Goal: Use online tool/utility: Utilize a website feature to perform a specific function

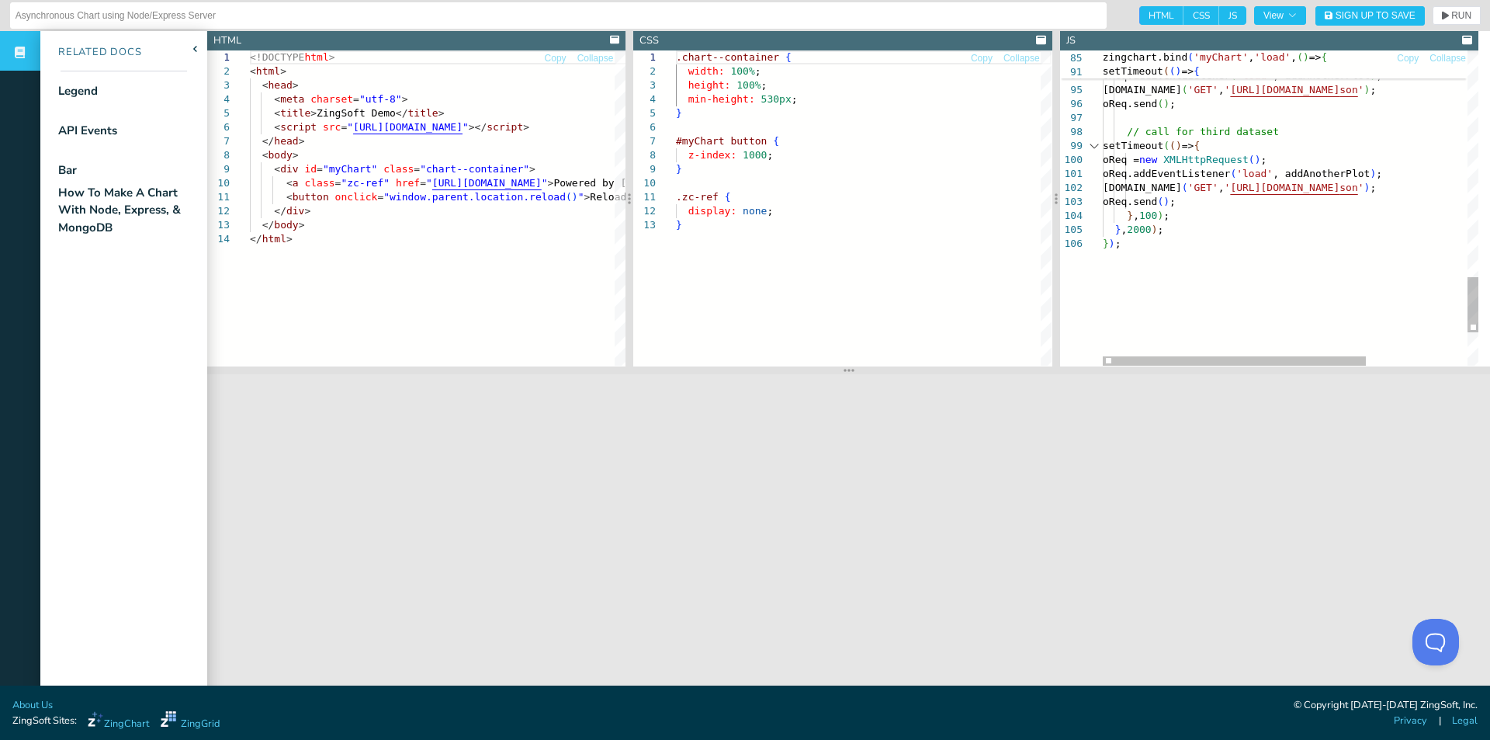
type textarea "oReq.addEventListener('load', addAnotherPlot); oReq.open('GET', 'https://cdn.zi…"
type input ":"
type input "legend"
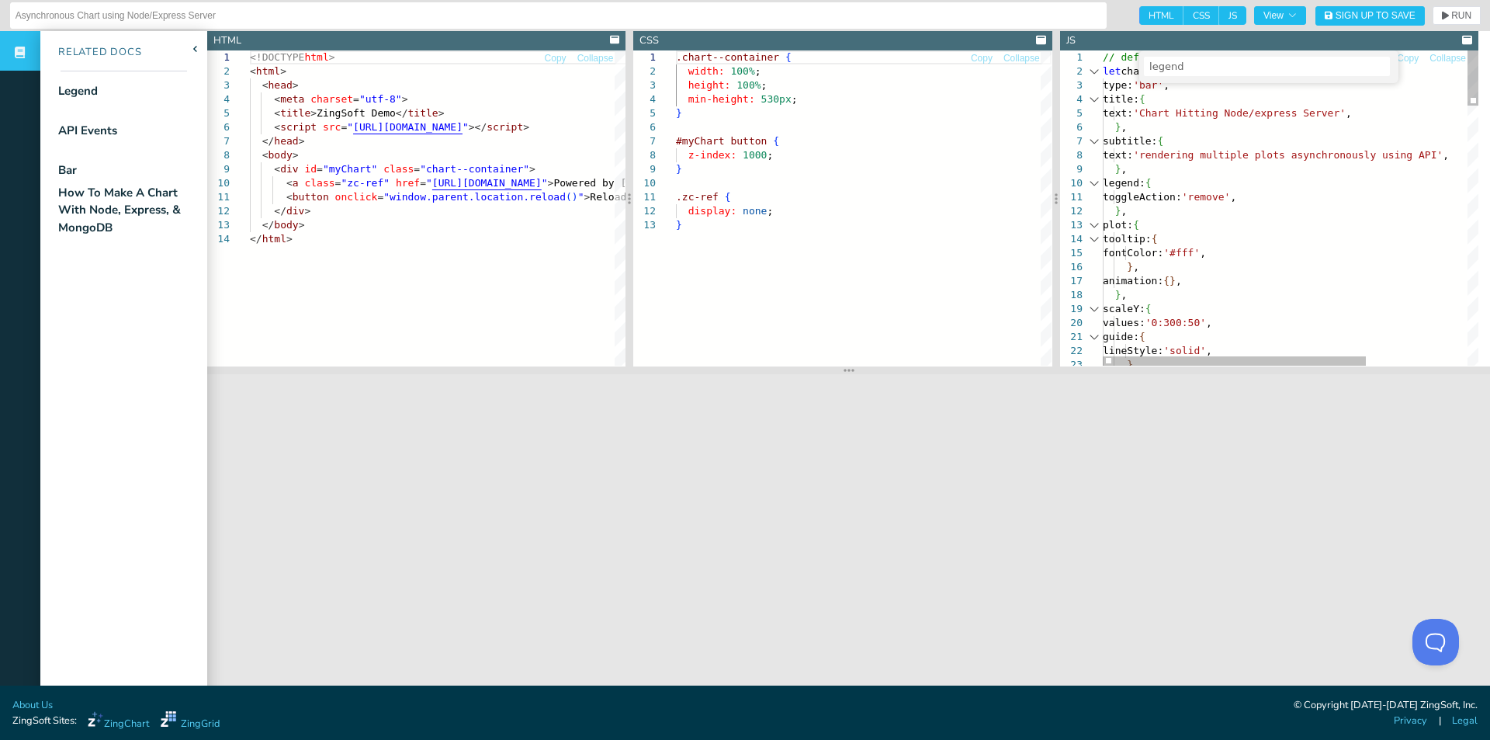
type textarea "// define chart JSON let chartConfig = { type: 'bar', title: { text: 'Chart Hit…"
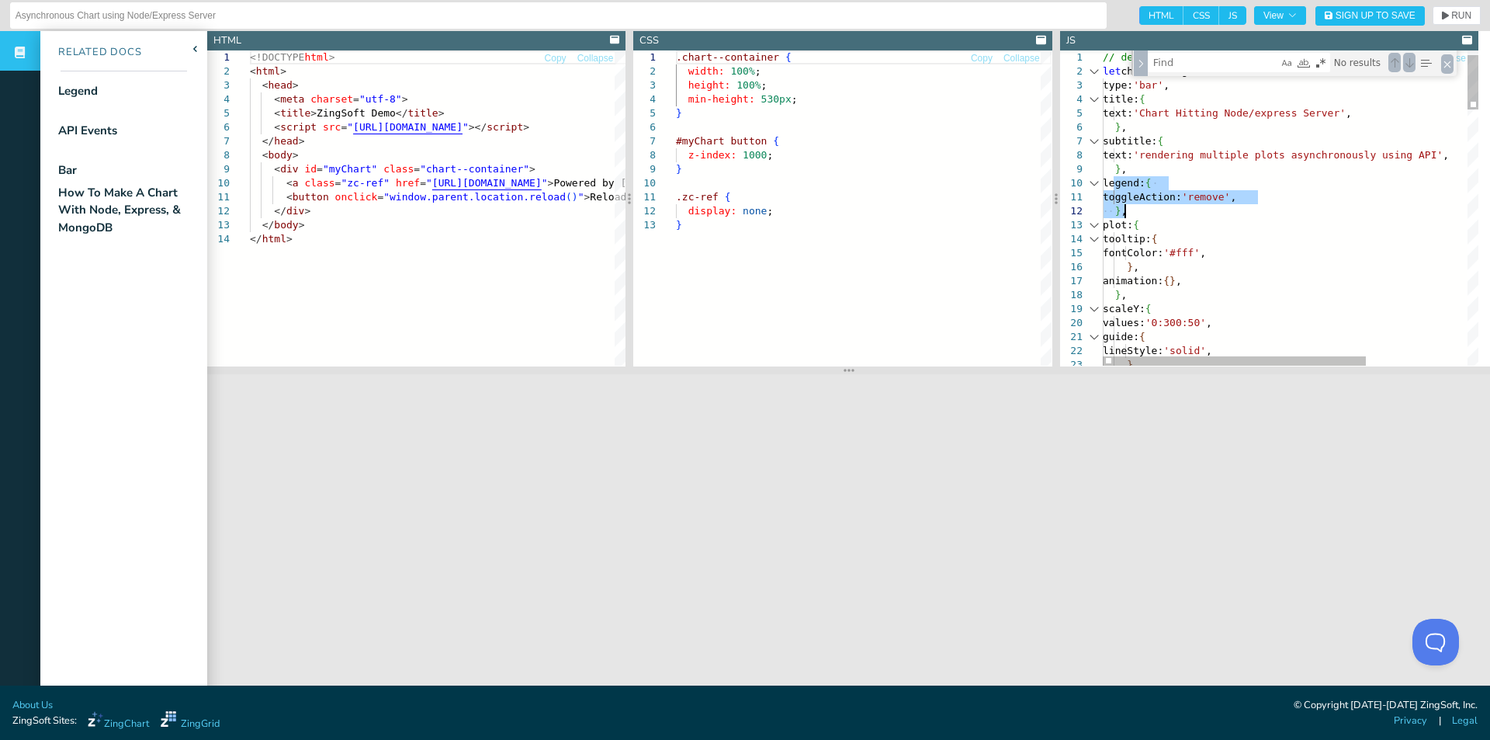
drag, startPoint x: 1112, startPoint y: 183, endPoint x: 1145, endPoint y: 210, distance: 42.4
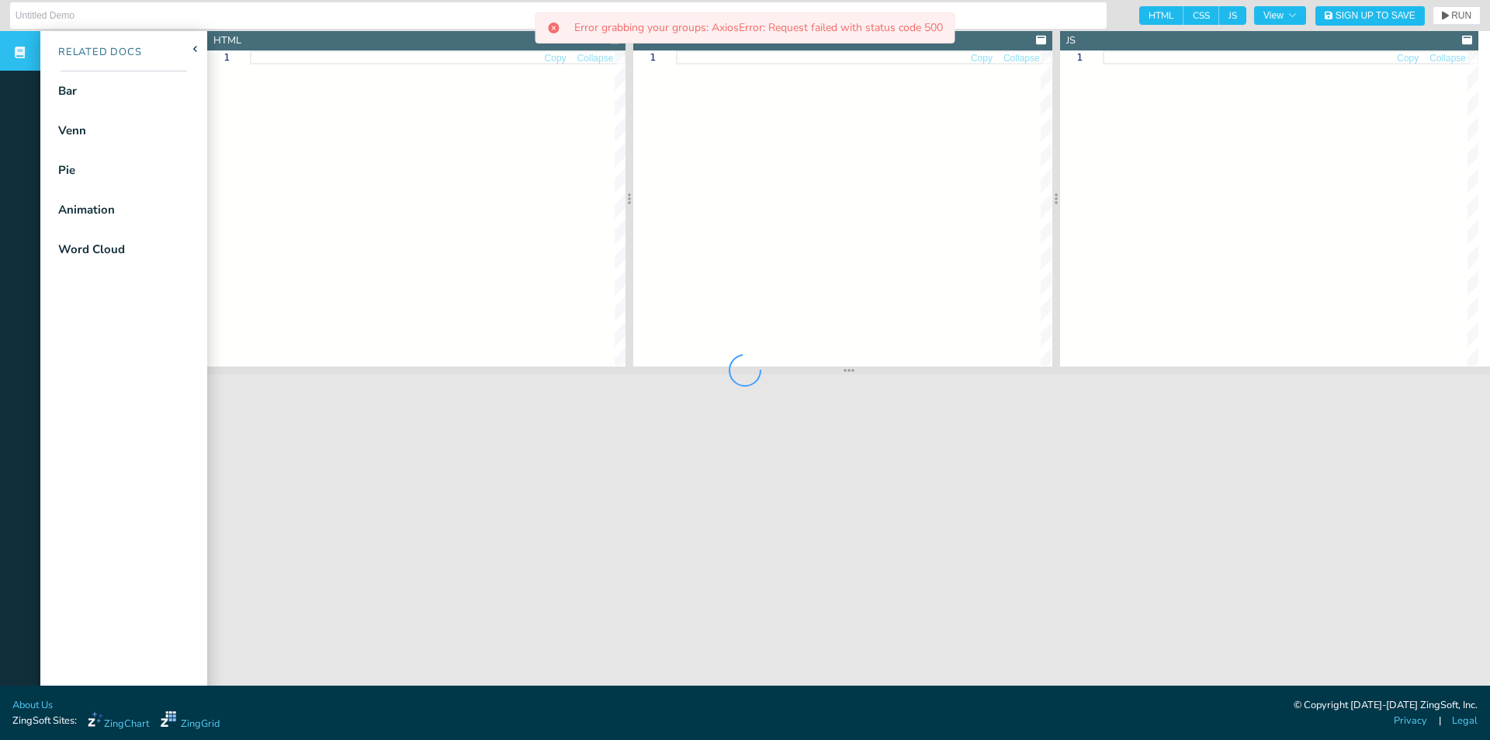
type input "Working from Home Dashboard"
type textarea "<!DOCTYPE html> <html class="zc-html"> <head> <meta charset="utf-8"> <title>Fun…"
type textarea ".zc-html, .zc-body { margin: 0; padding: 0; width: 100%; height: 100%; } .dashb…"
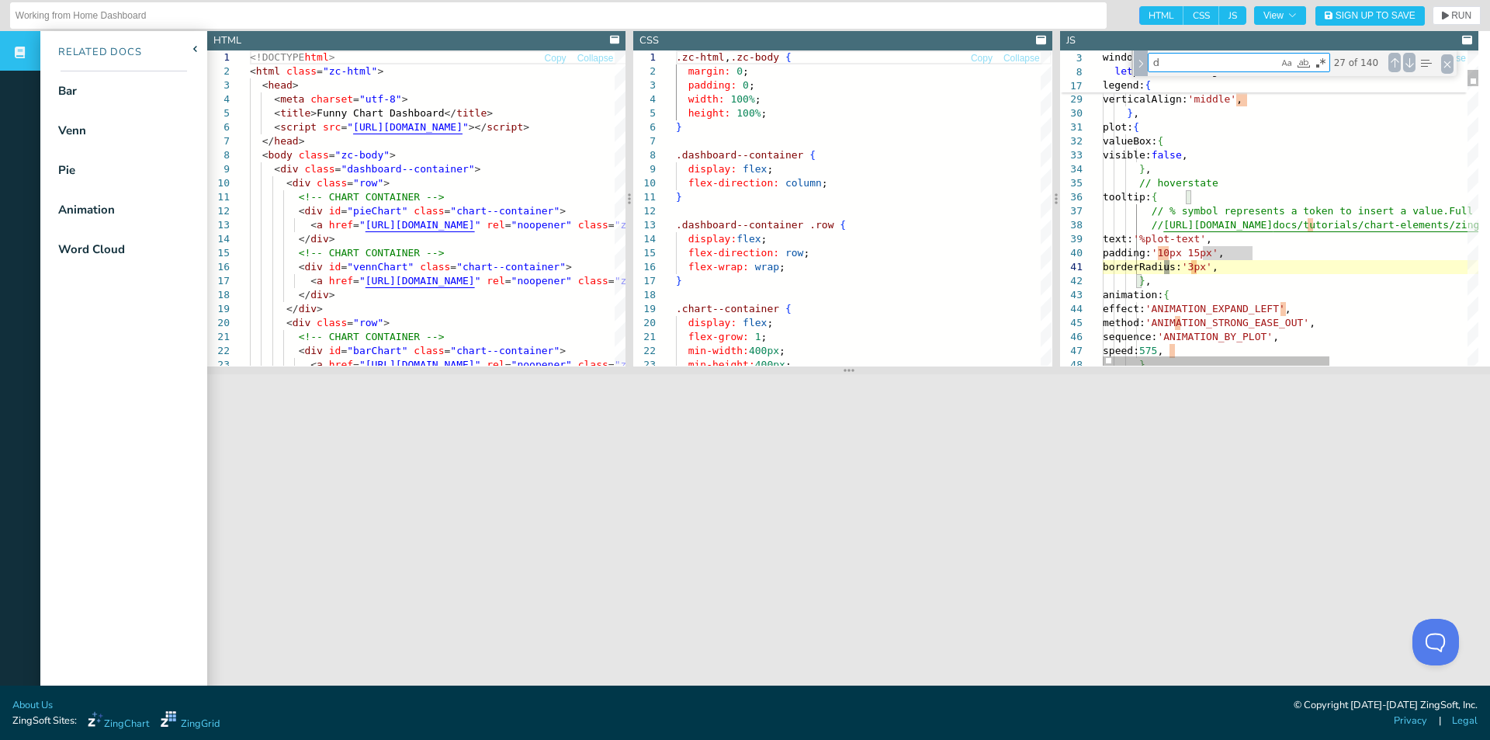
type textarea "text: 'Daily Choices', fontSize: '24px', }, plot: { tooltip: { visible: false, …"
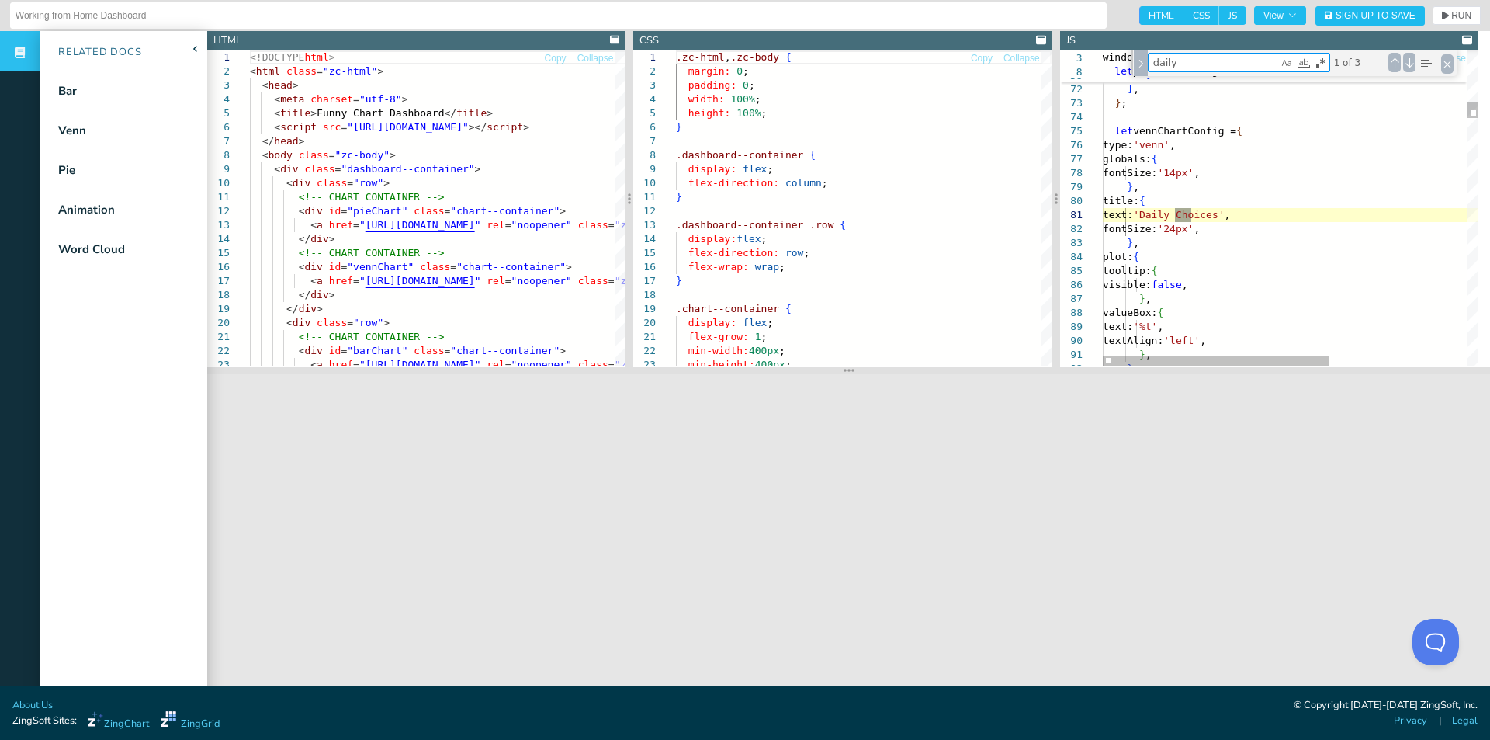
type textarea "daily"
type textarea "let barChartConfig = { type: 'bar', globals: { fontSize: '14px', }, title: { te…"
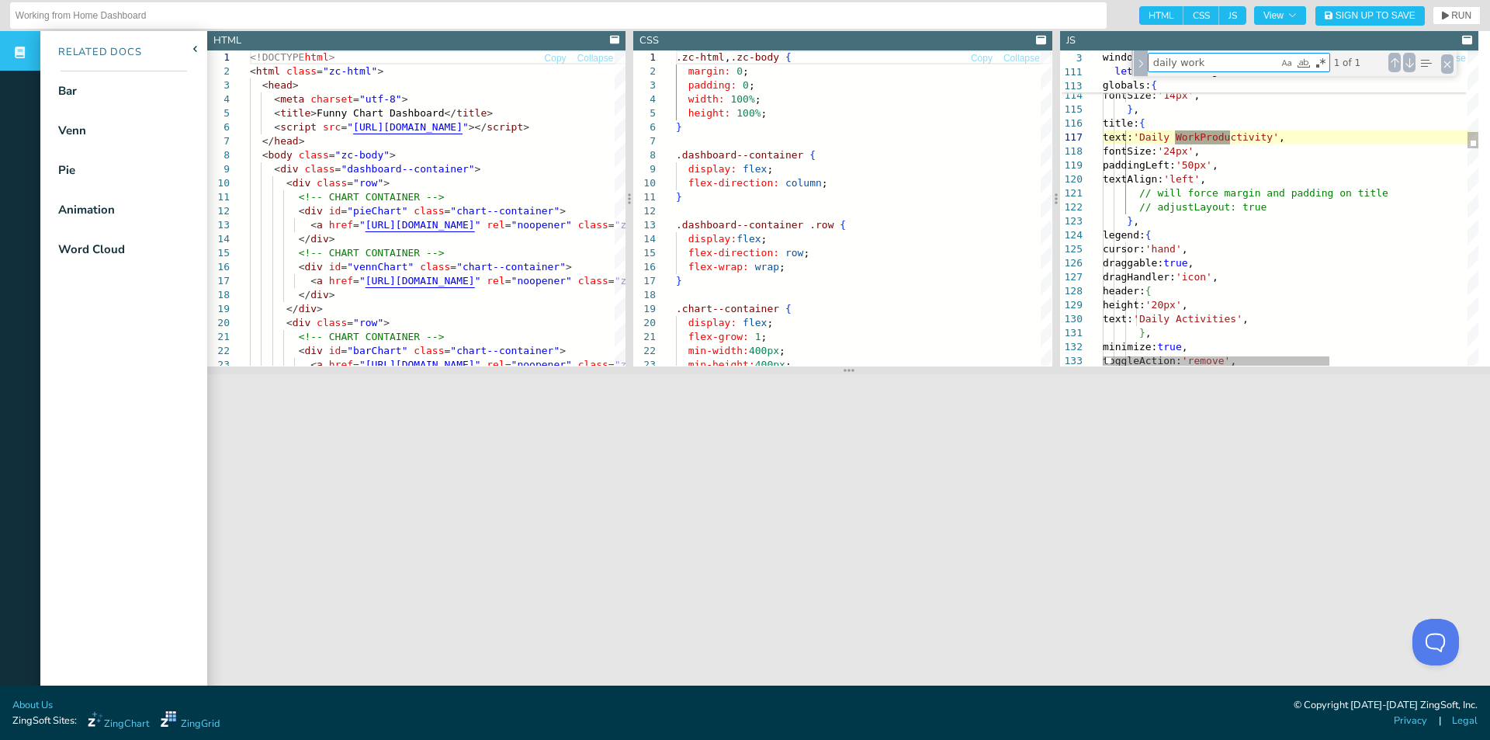
type textarea "daily work"
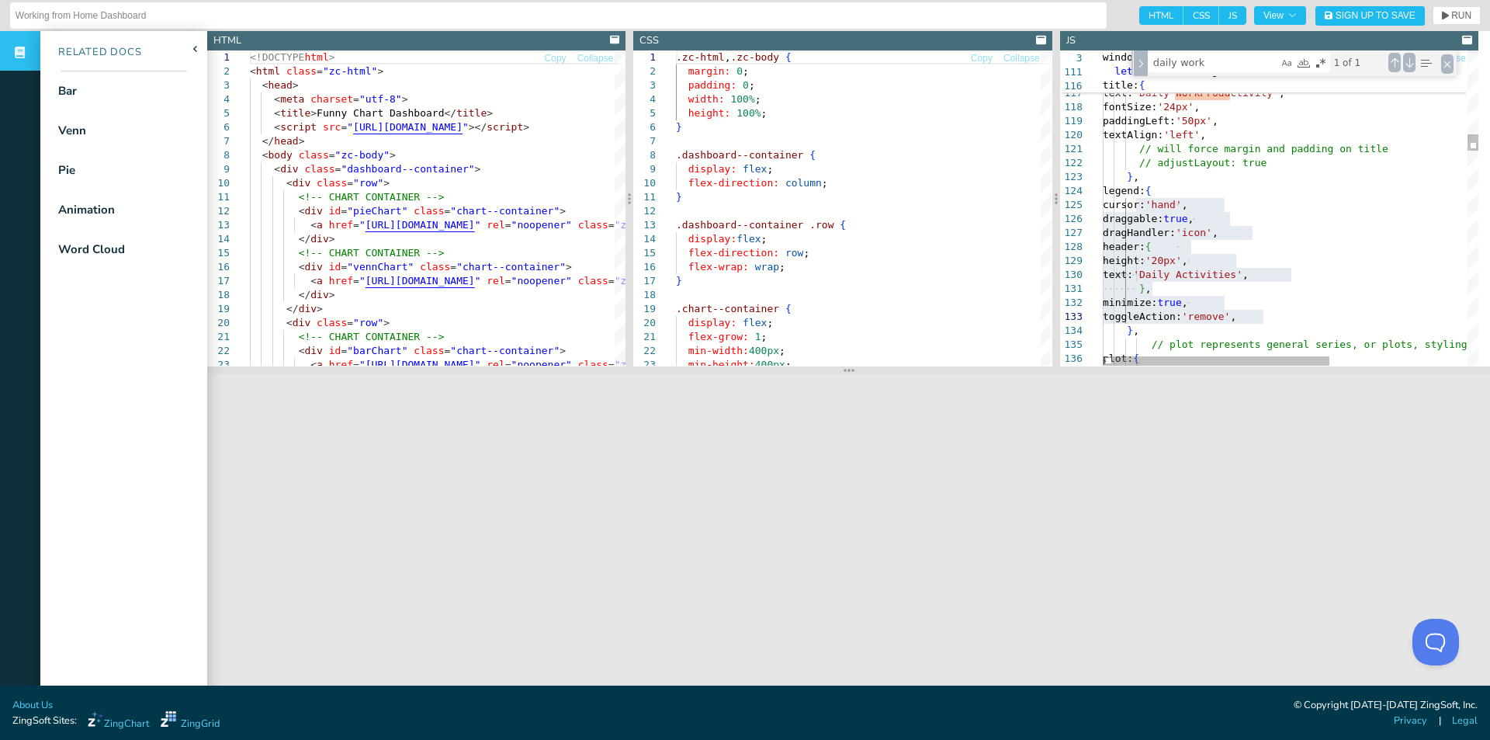
type textarea "// will force margin and padding on title // adjustLayout: true }, legend: { cu…"
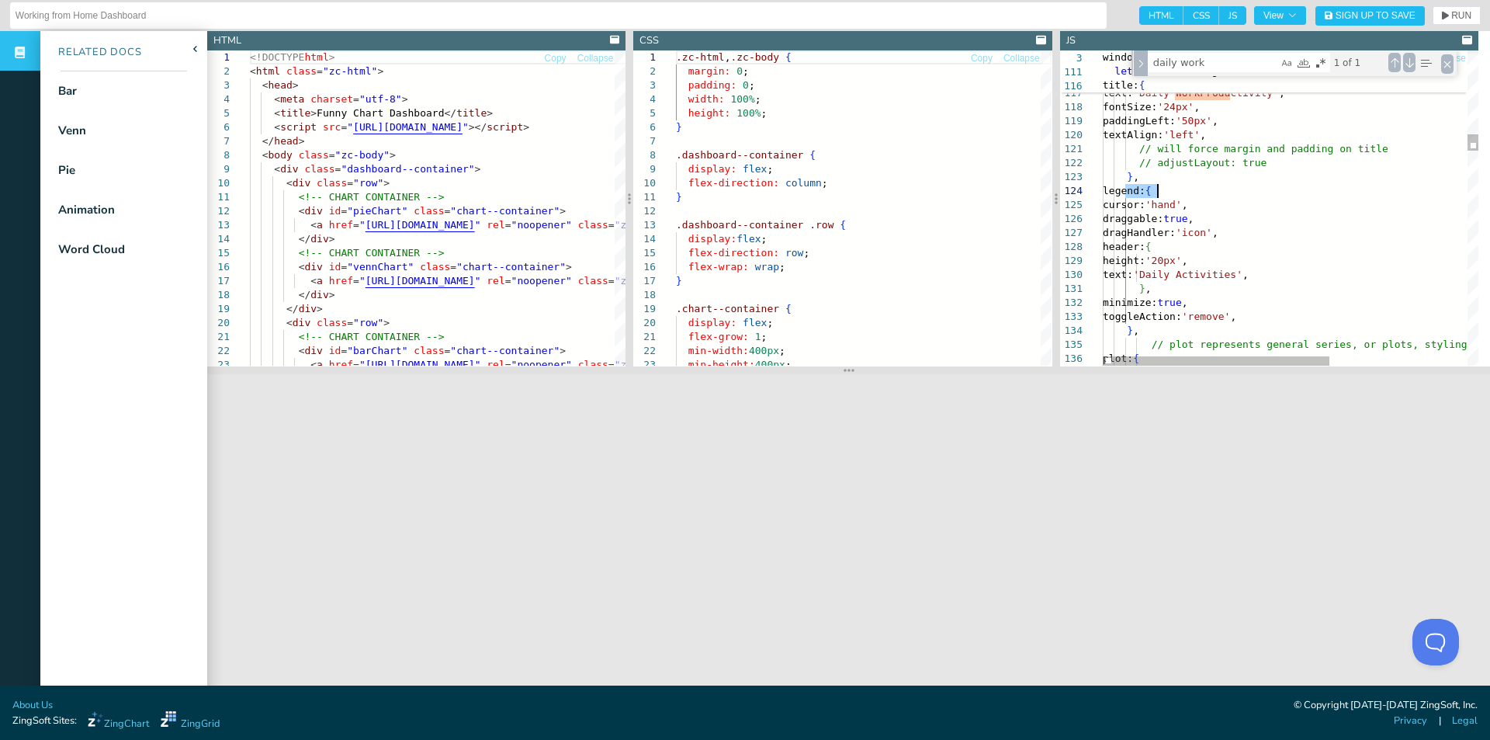
type textarea "legend"
click at [1396, 63] on div "Previous Match (Shift+Enter)" at bounding box center [1395, 62] width 12 height 19
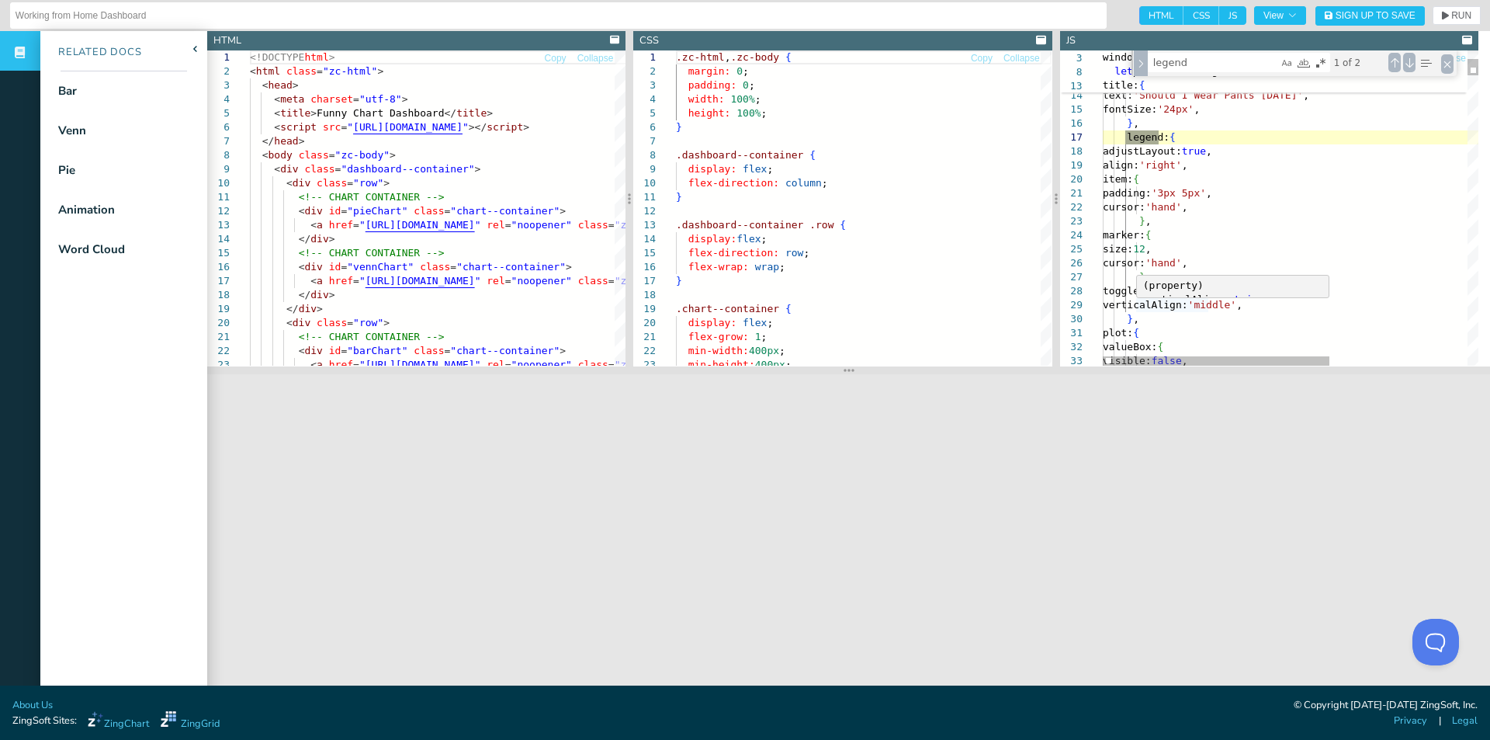
type textarea "padding: '3px 5px', cursor: 'hand', }, marker: { size: 12, cursor: 'hand', }, t…"
drag, startPoint x: 1136, startPoint y: 304, endPoint x: 1344, endPoint y: 306, distance: 208.0
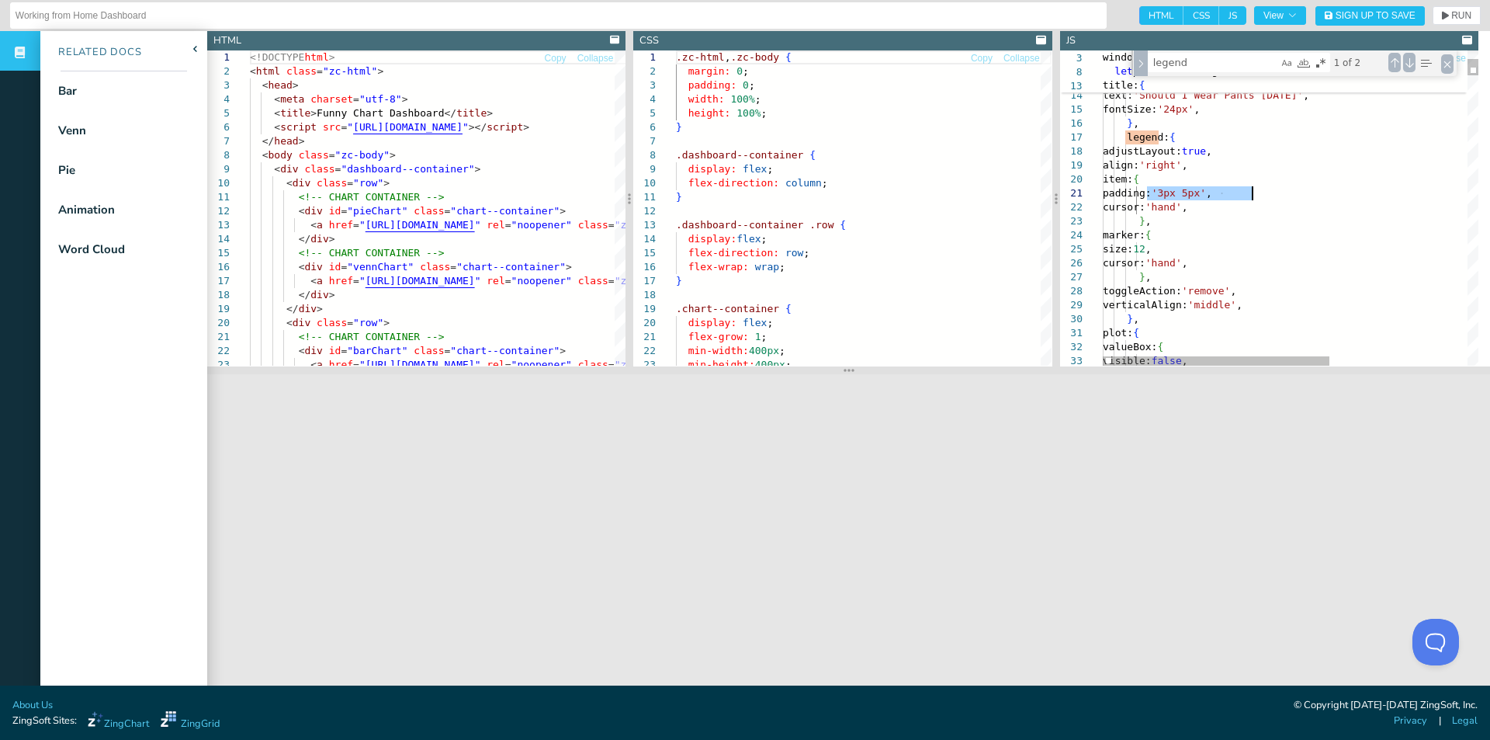
drag, startPoint x: 1147, startPoint y: 194, endPoint x: 1267, endPoint y: 198, distance: 120.4
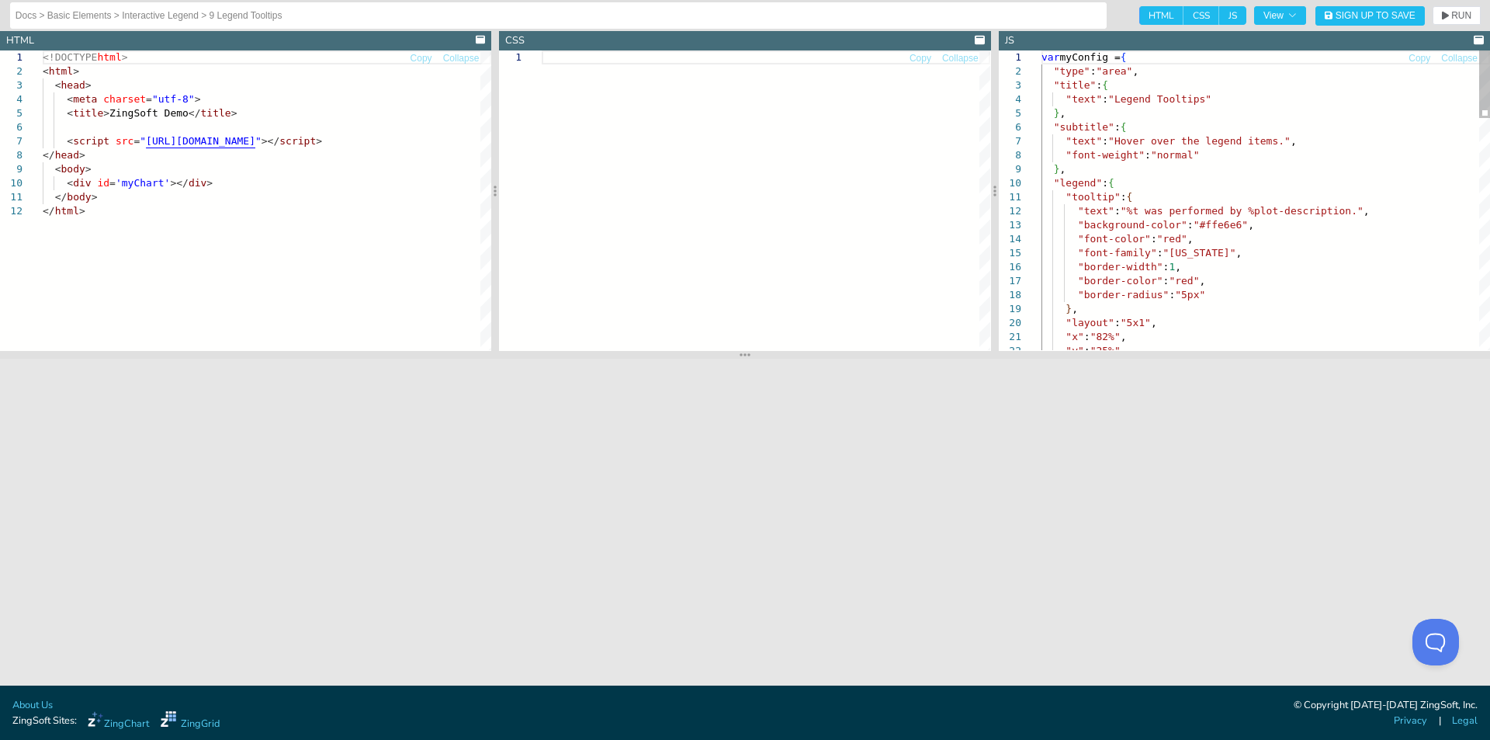
type textarea ""tooltip":{ "text":"%t was performed by %plot-description.", "background-color"…"
drag, startPoint x: 1062, startPoint y: 194, endPoint x: 1455, endPoint y: 253, distance: 398.0
click at [1348, 211] on div ""title" : { "text" : "Legend Tooltips" } , "subtitle" : { "text" : "Hover over …" at bounding box center [1266, 710] width 449 height 1320
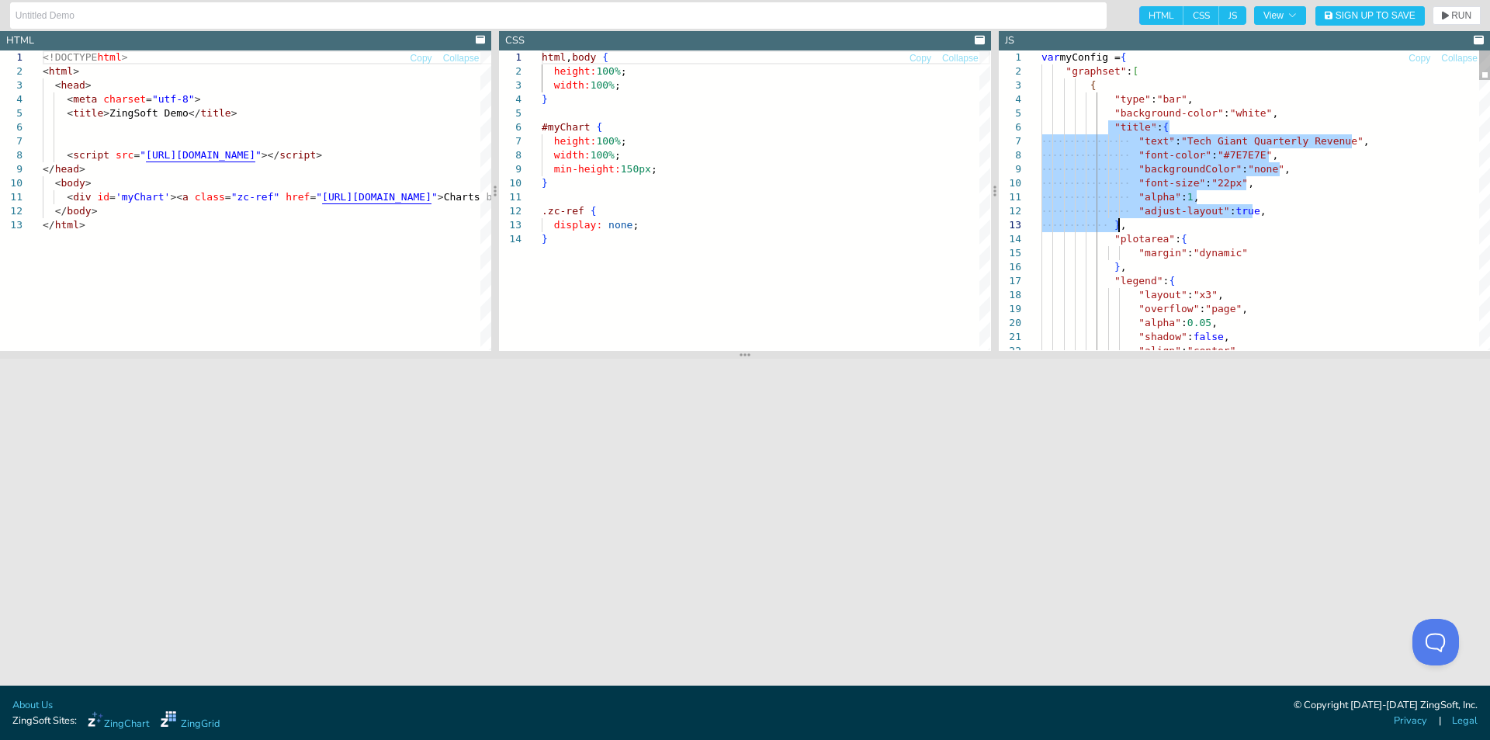
drag, startPoint x: 1108, startPoint y: 123, endPoint x: 1133, endPoint y: 227, distance: 106.9
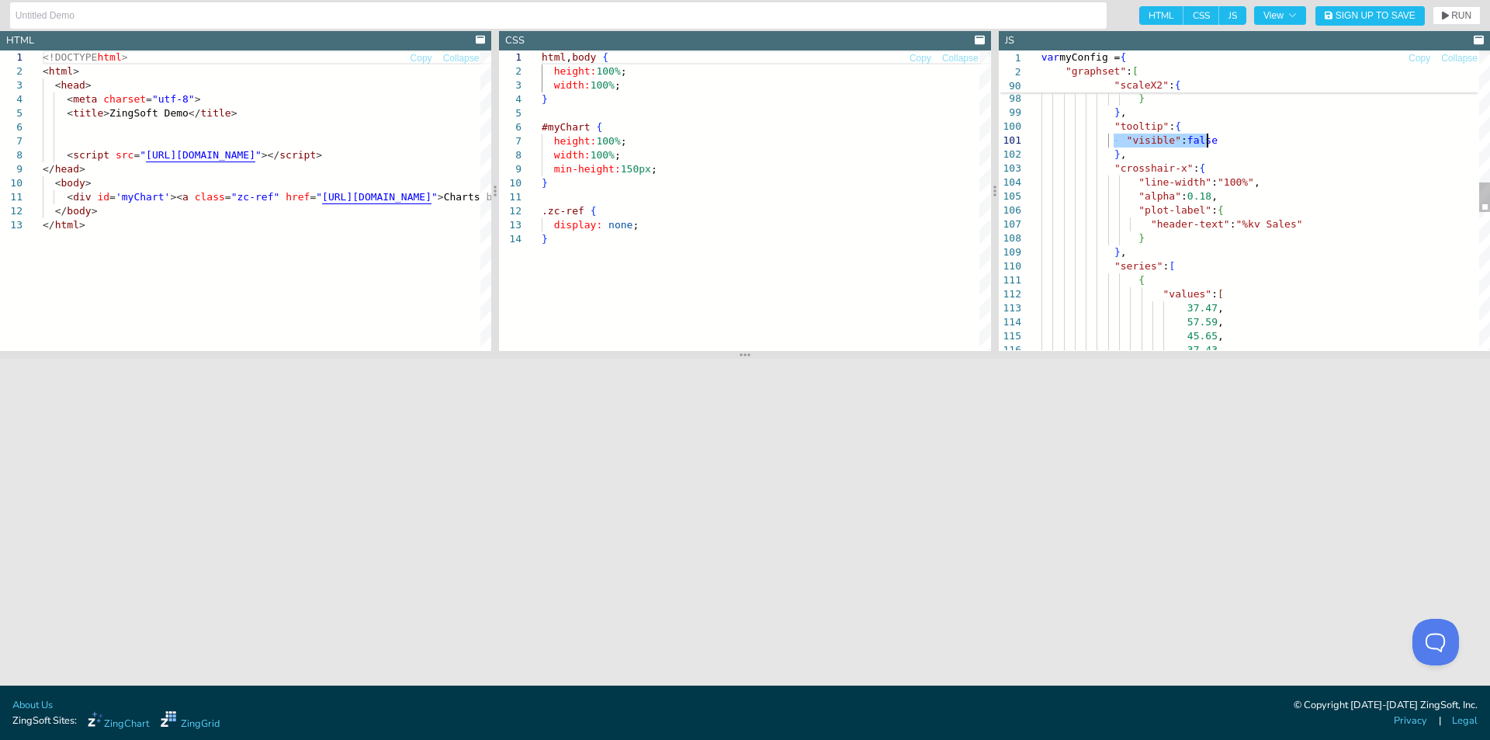
drag, startPoint x: 1130, startPoint y: 139, endPoint x: 1226, endPoint y: 139, distance: 96.3
click at [1226, 139] on div "57.59 , 45.65 , 37.43 { "values" : [ 37.47 , } } , "series" : [ "plot-label" : …" at bounding box center [1266, 227] width 449 height 2982
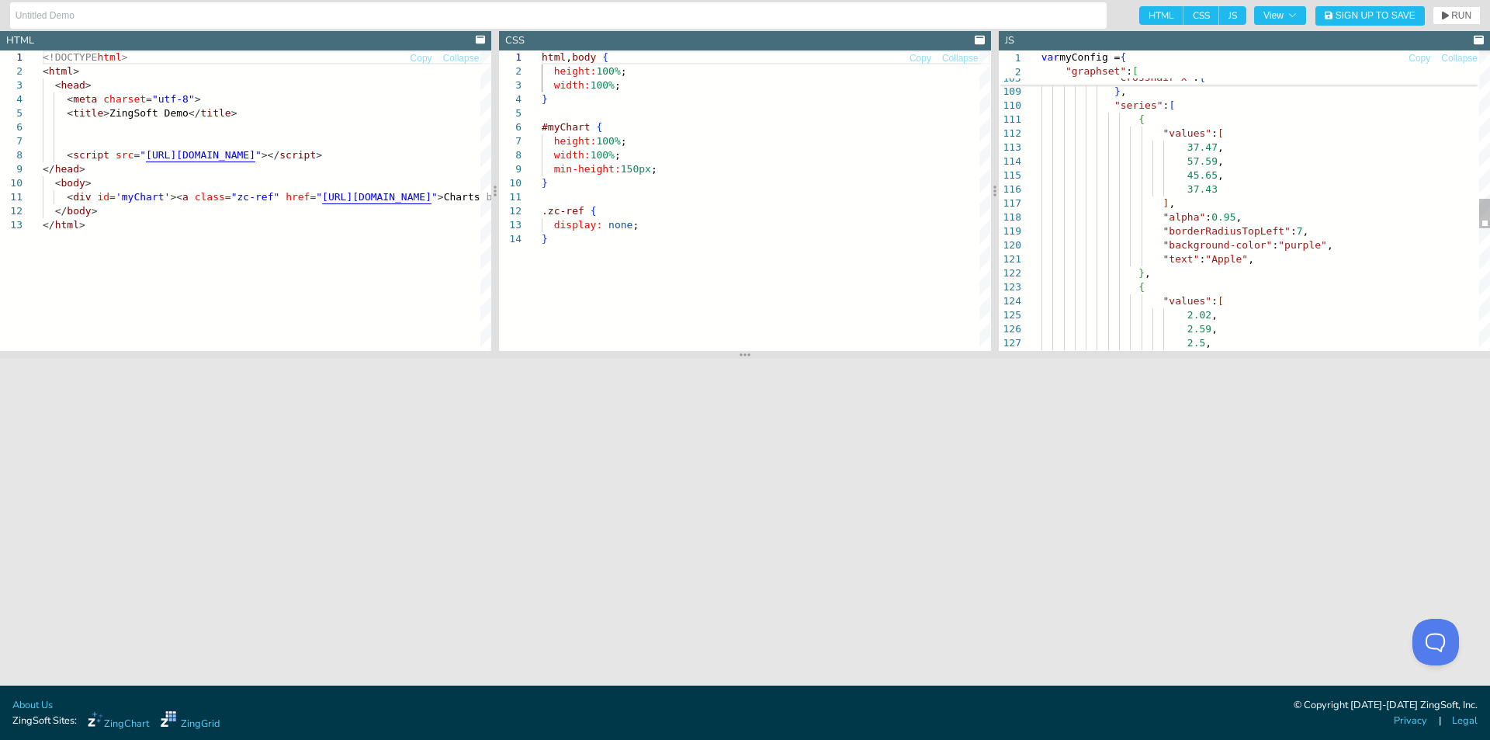
type textarea ""text": "Apple", }, { "values": [ 2.02, 2.59, 2.5, 2.91 ], "borderRadiusTopLeft…"
click at [1202, 291] on div ""plot-label" : { "header-text" : "%kv Sales" } } , "series" : [ { "values" : [ …" at bounding box center [1266, 67] width 449 height 2982
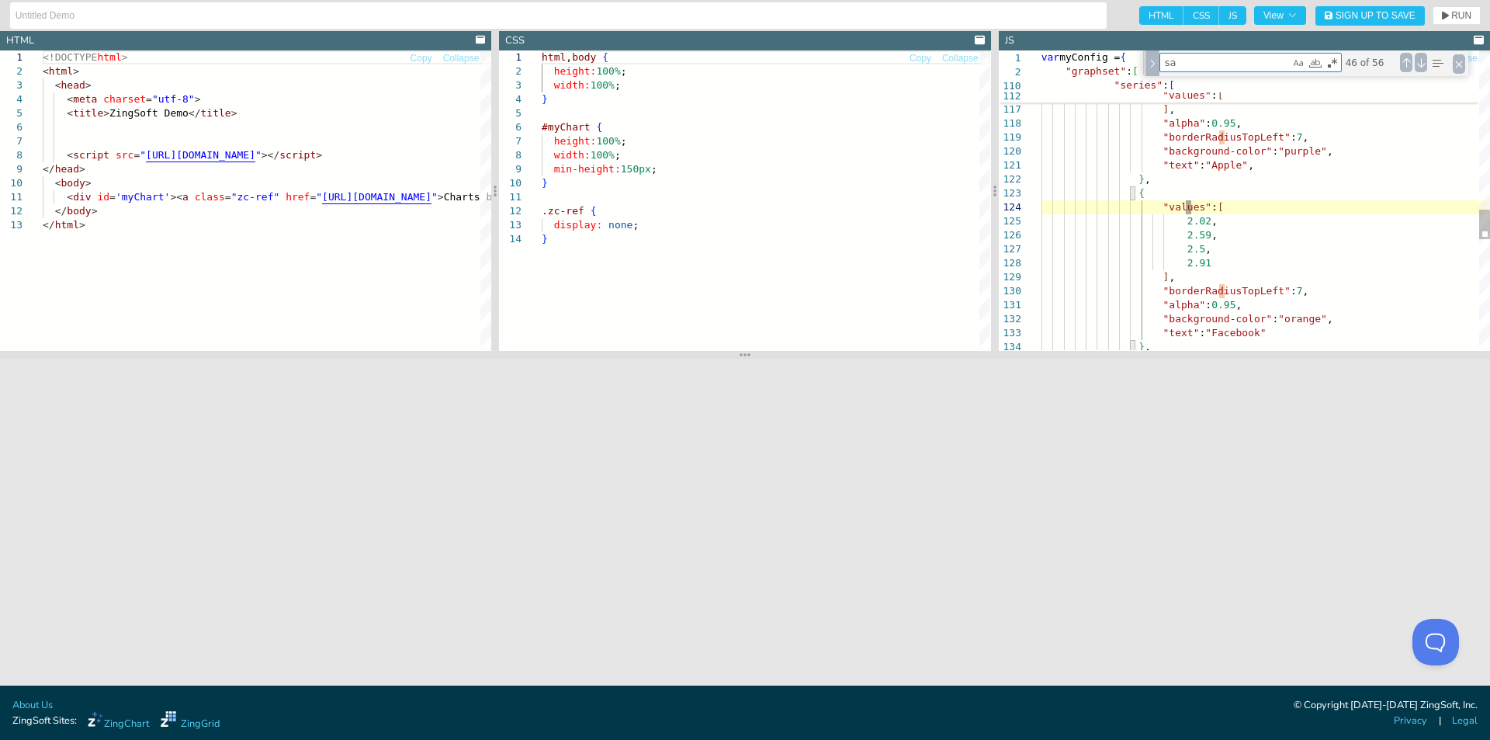
type textarea "sal"
type textarea ""visible": false }, "crosshair-x":{ "line-width":"100%", "alpha":0.18, "plot-la…"
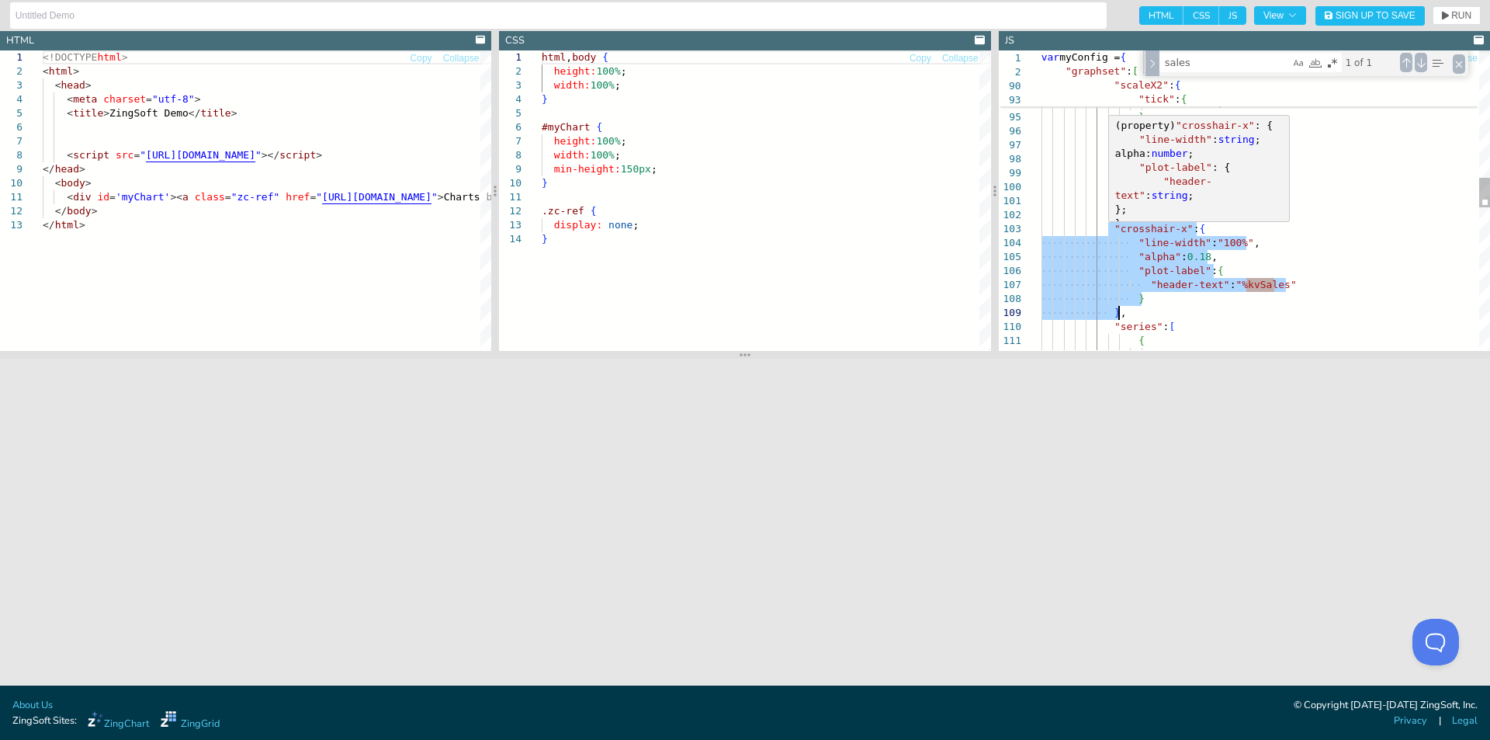
drag, startPoint x: 1108, startPoint y: 229, endPoint x: 1126, endPoint y: 311, distance: 84.4
click at [1126, 311] on div ""item" : { "offsetY" :- 15 } } , "tooltip" : { "visible" : false } , "crosshair…" at bounding box center [1266, 275] width 449 height 3008
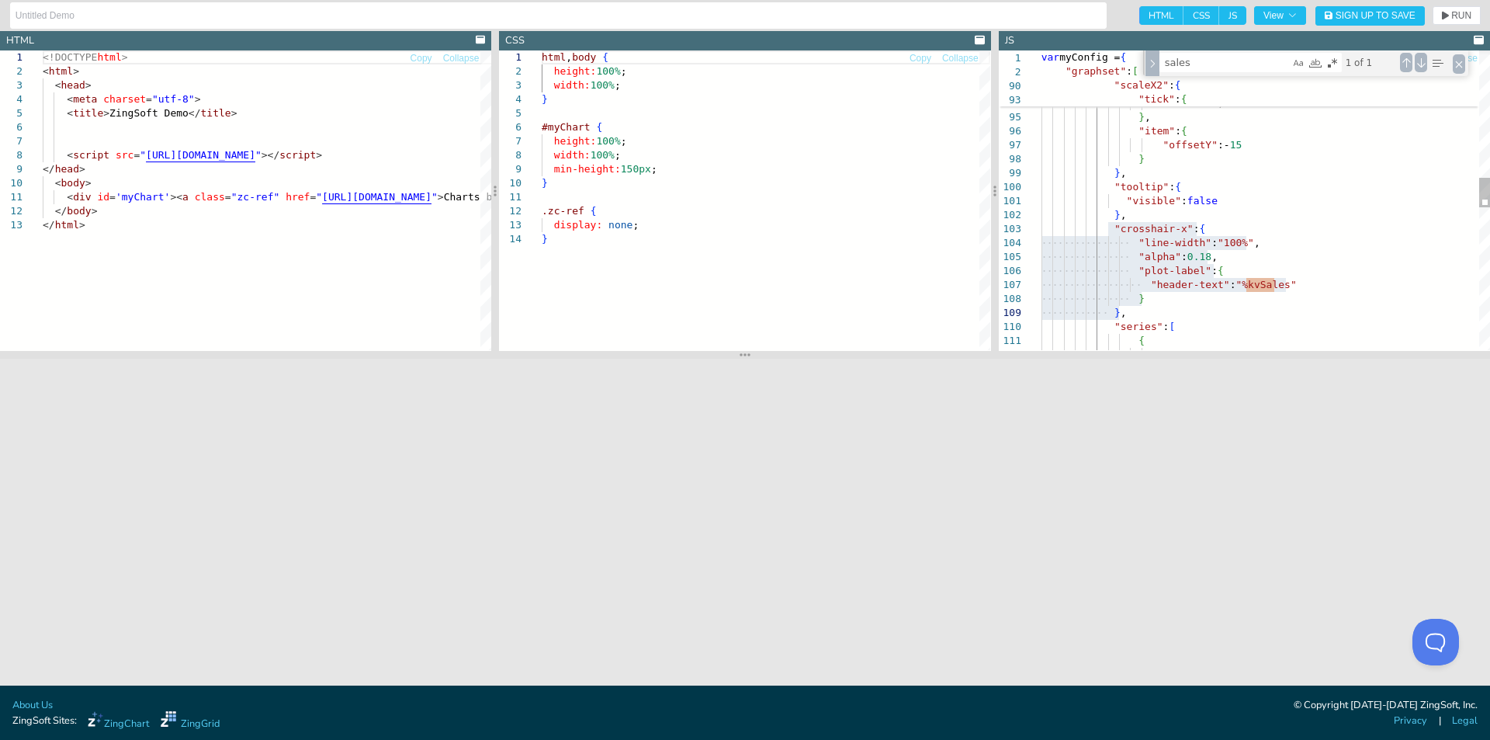
click at [1155, 230] on div ""item" : { "offsetY" :- 15 } } , "tooltip" : { "visible" : false } , "crosshair…" at bounding box center [1266, 275] width 449 height 3008
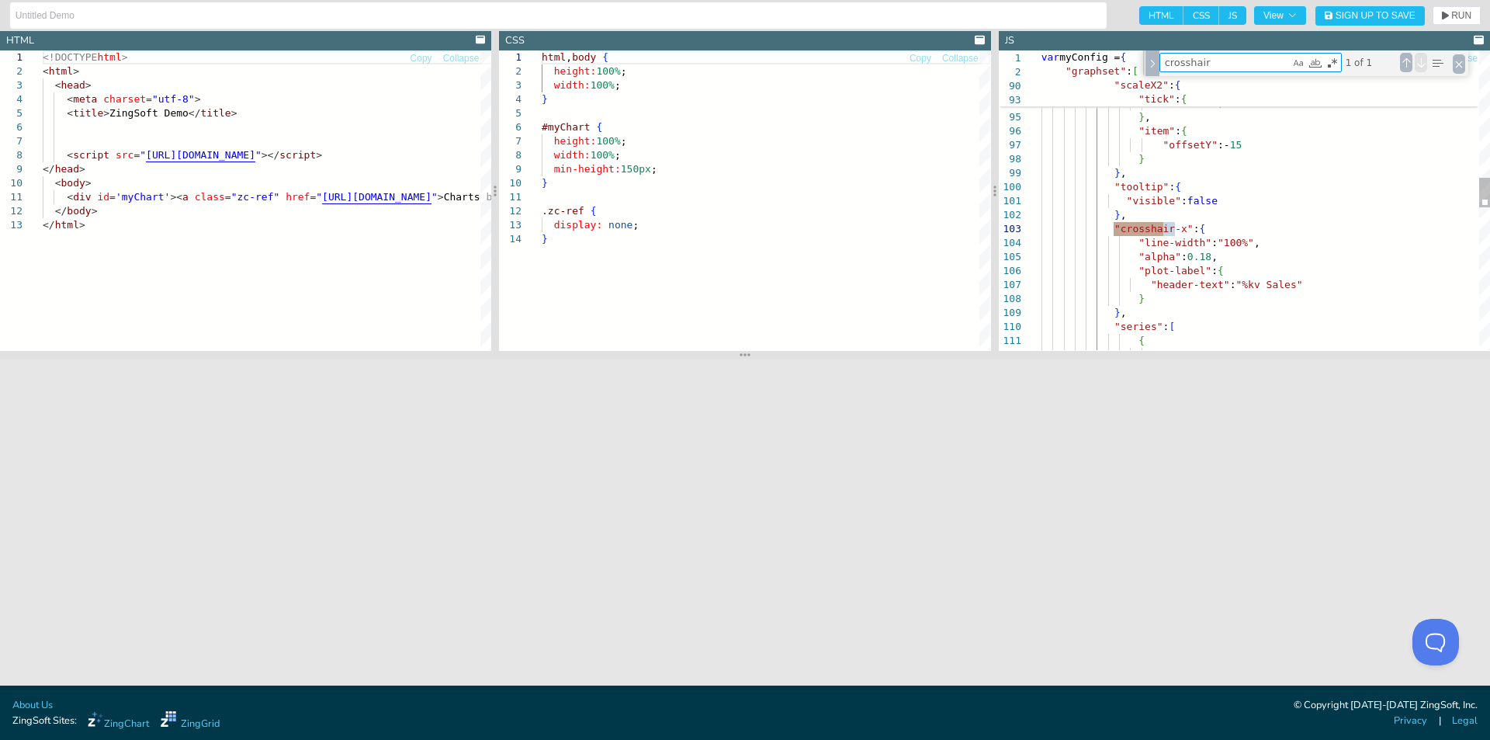
click at [1420, 60] on div "Next Match (Enter)" at bounding box center [1421, 62] width 12 height 19
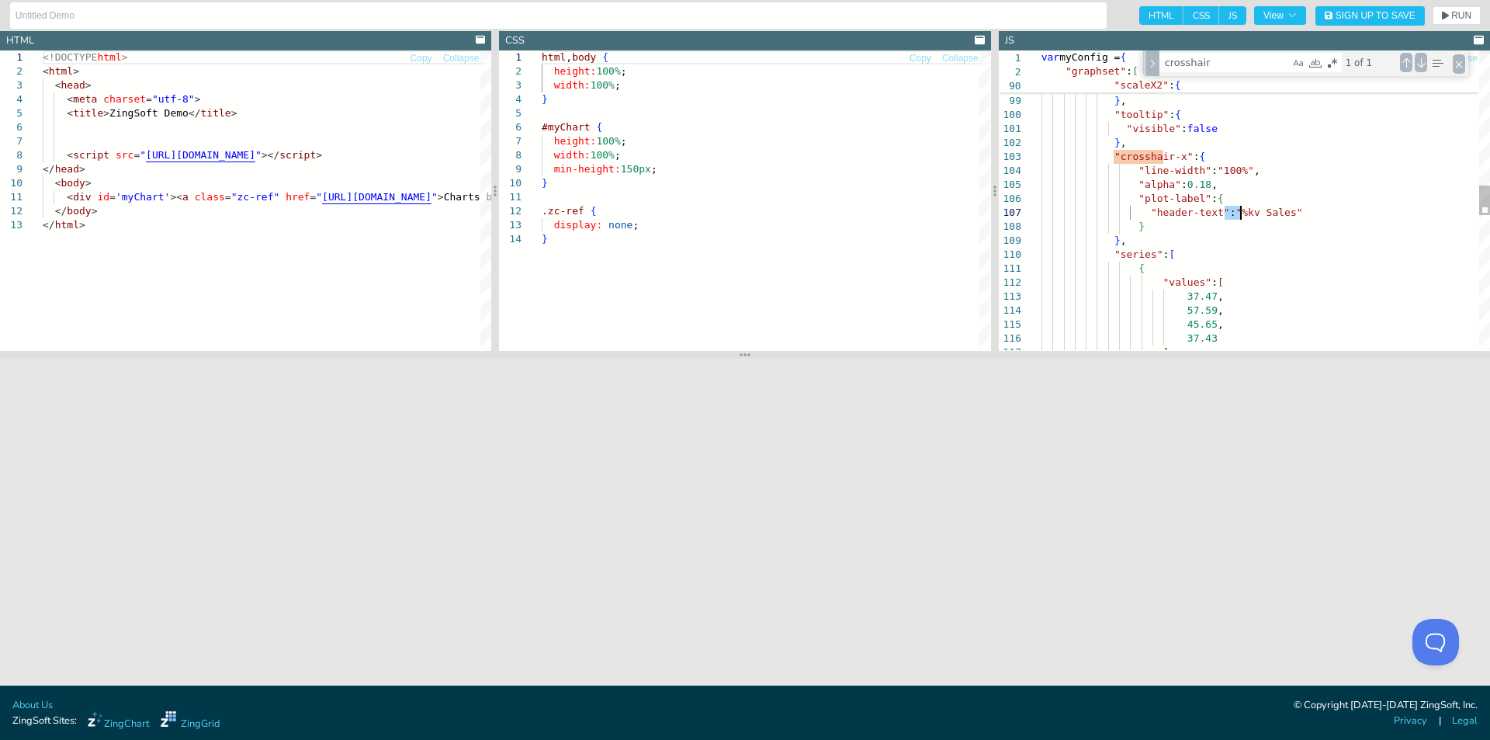
drag, startPoint x: 1223, startPoint y: 212, endPoint x: 1244, endPoint y: 217, distance: 20.7
click at [1244, 217] on div "45.65 , 37.43 ] , "values" : [ 37.47 , 57.59 , } , "series" : [ { "header-text"…" at bounding box center [1266, 203] width 449 height 3008
type textarea "%kv"
click at [1411, 63] on div "Previous Match (Shift+Enter)" at bounding box center [1406, 62] width 12 height 19
click at [1423, 61] on div "Next Match (Enter)" at bounding box center [1421, 62] width 12 height 19
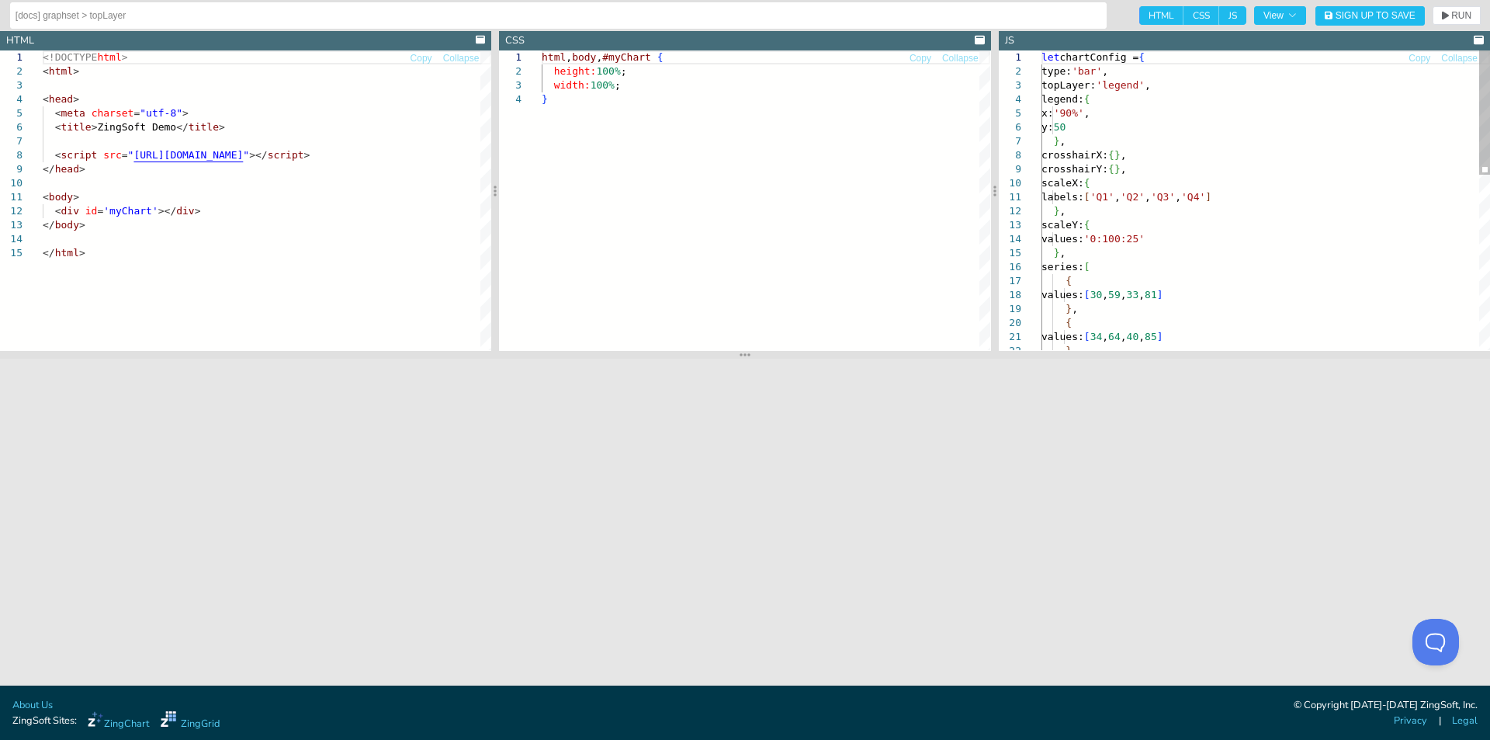
click at [1303, 189] on div "let chartConfig = { type: 'bar' , topLayer: 'legend' , legend: { x: '90%' , y: …" at bounding box center [1266, 409] width 449 height 719
type textarea "let chartConfig = { type: 'bar', topLayer: 'legend', legend: { x: '90%', y: 50 …"
drag, startPoint x: 1053, startPoint y: 186, endPoint x: 1071, endPoint y: 210, distance: 31.1
click at [1071, 210] on div "let chartConfig = { type: 'bar' , topLayer: 'legend' , legend: { x: '90%' , y: …" at bounding box center [1266, 409] width 449 height 719
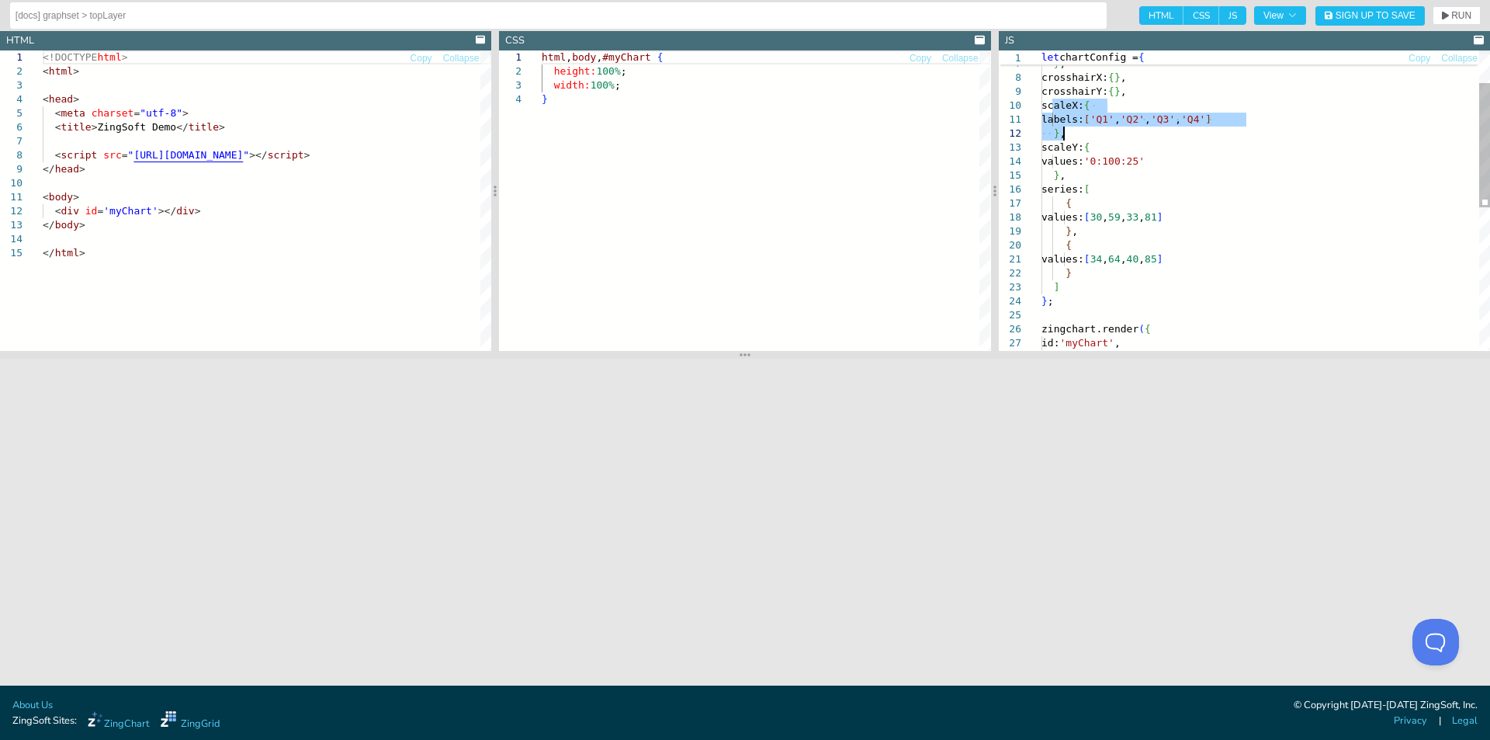
drag, startPoint x: 1061, startPoint y: 113, endPoint x: 1074, endPoint y: 131, distance: 22.4
click at [1074, 131] on div "crosshairY: { } , scaleX: { labels: [ 'Q1' , 'Q2' , 'Q3' , 'Q4' ] } , scaleY: {…" at bounding box center [1266, 332] width 449 height 719
type textarea "labels: ['Q1', 'Q2', 'Q3', 'Q4'] }, scaleY: { values: '0:100:25' }, series: [ {…"
drag, startPoint x: 1102, startPoint y: 140, endPoint x: 1092, endPoint y: 137, distance: 9.8
click at [1098, 139] on div "crosshairY: { } , scaleX: { labels: [ 'Q1' , 'Q2' , 'Q3' , 'Q4' ] } , scaleY: {…" at bounding box center [1266, 332] width 449 height 719
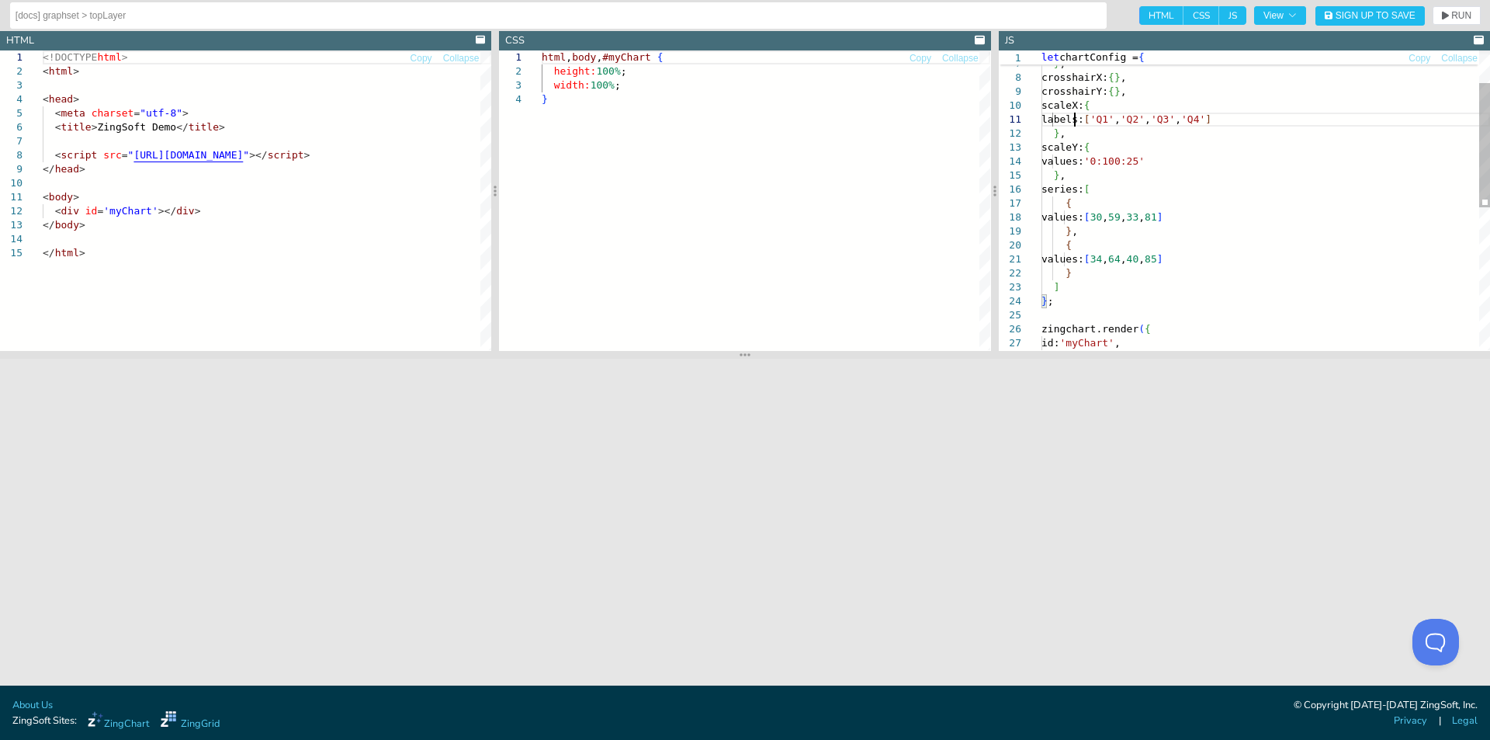
click at [1073, 125] on div "crosshairY: { } , scaleX: { labels: [ 'Q1' , 'Q2' , 'Q3' , 'Q4' ] } , scaleY: {…" at bounding box center [1266, 332] width 449 height 719
drag, startPoint x: 1063, startPoint y: 115, endPoint x: 1250, endPoint y: 121, distance: 186.4
click at [1247, 122] on div "crosshairY: { } , scaleX: { labels: [ 'Q1' , 'Q2' , 'Q3' , 'Q4' ] } , scaleY: {…" at bounding box center [1266, 332] width 449 height 719
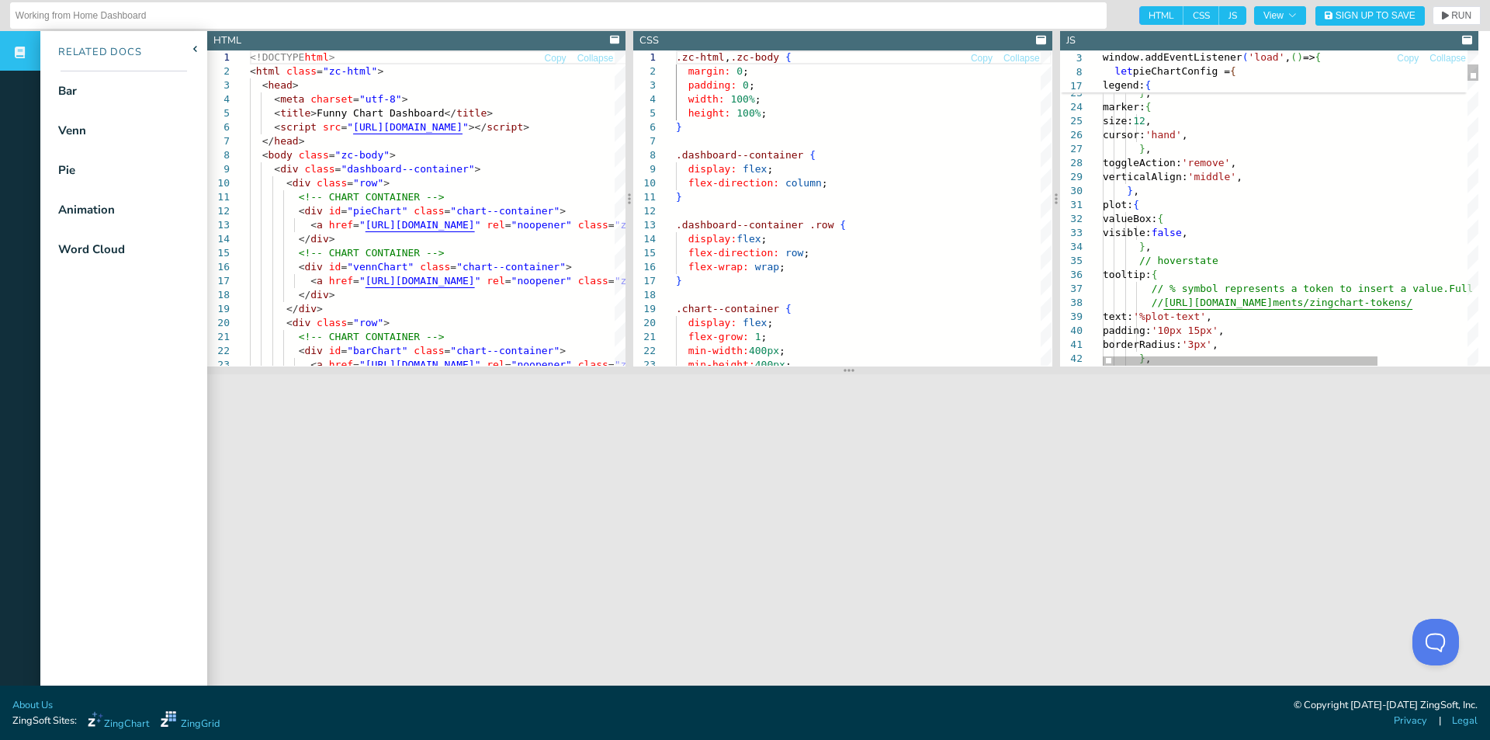
type textarea "plot: { valueBox: { visible: false, }, // hoverstate tooltip: { // % symbol rep…"
type textarea "d"
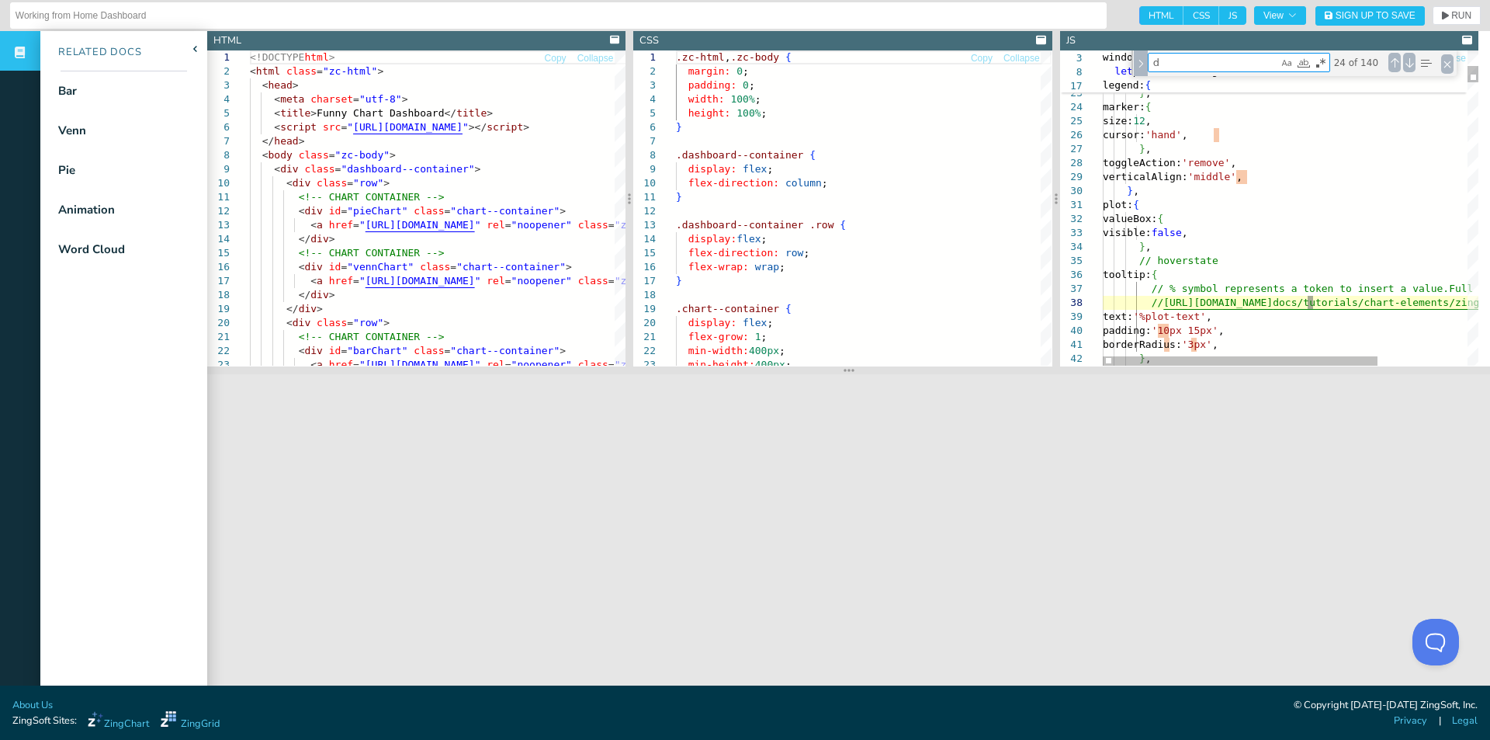
type textarea "text: 'Daily Choices', fontSize: '24px', }, plot: { tooltip: { visible: false, …"
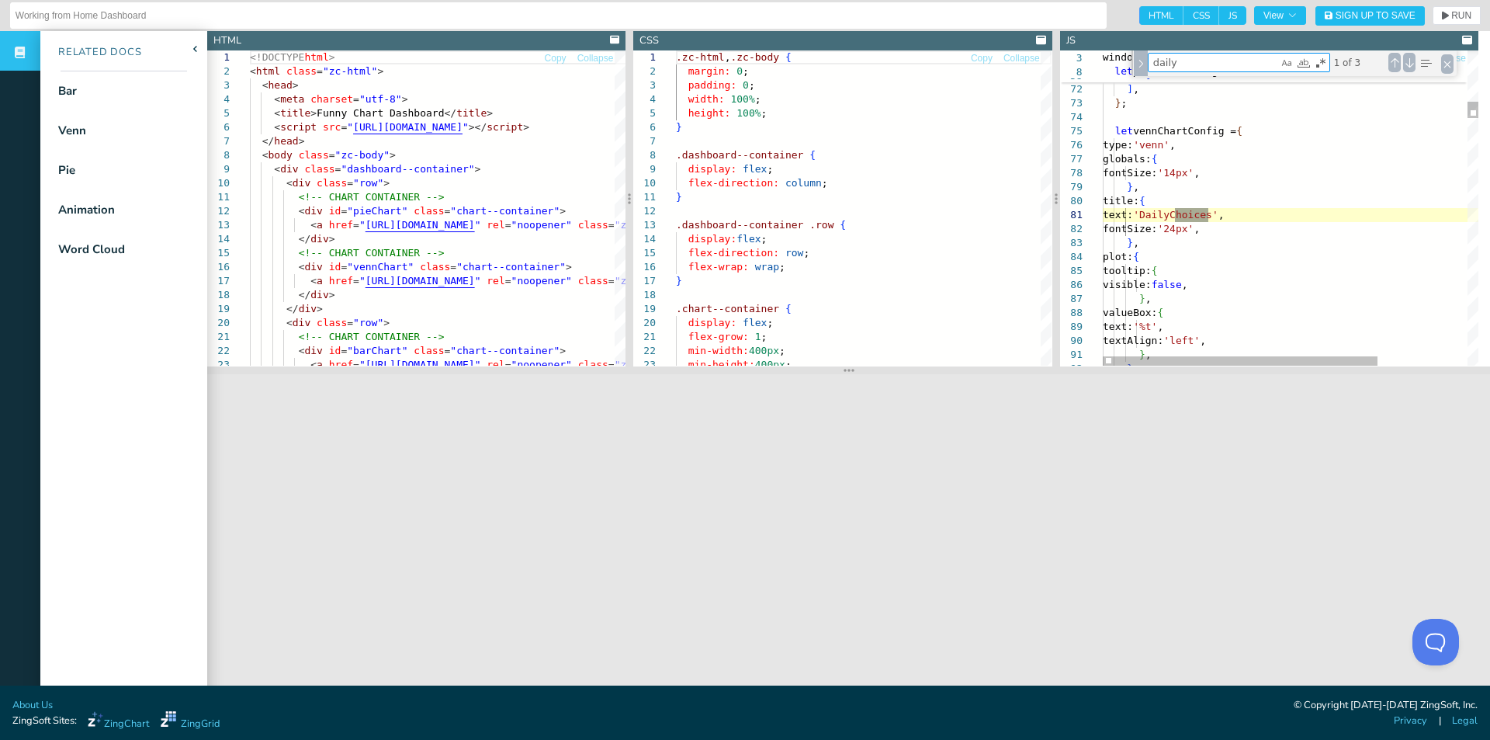
type textarea "daily w"
type textarea "let barChartConfig = { type: 'bar', globals: { fontSize: '14px', }, title: { te…"
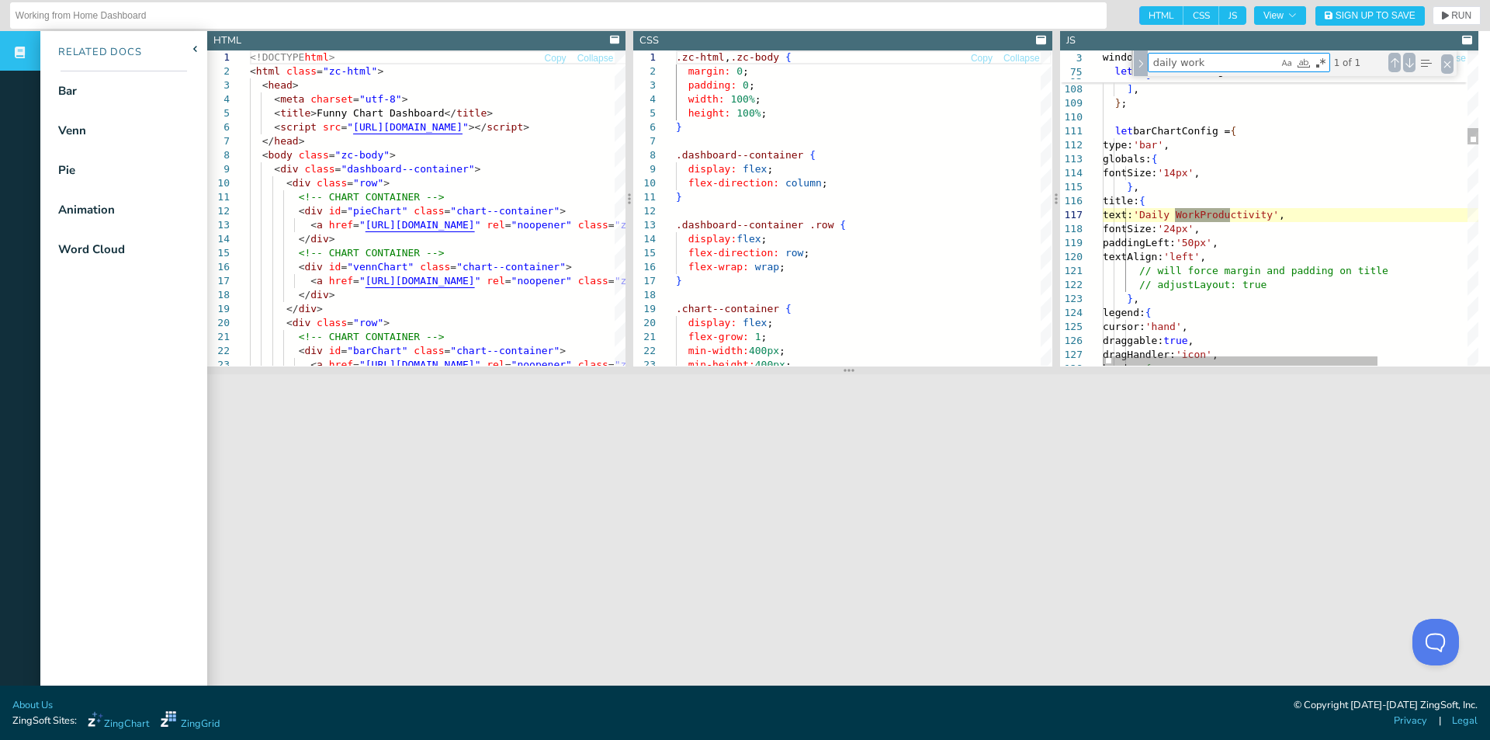
type textarea "daily work"
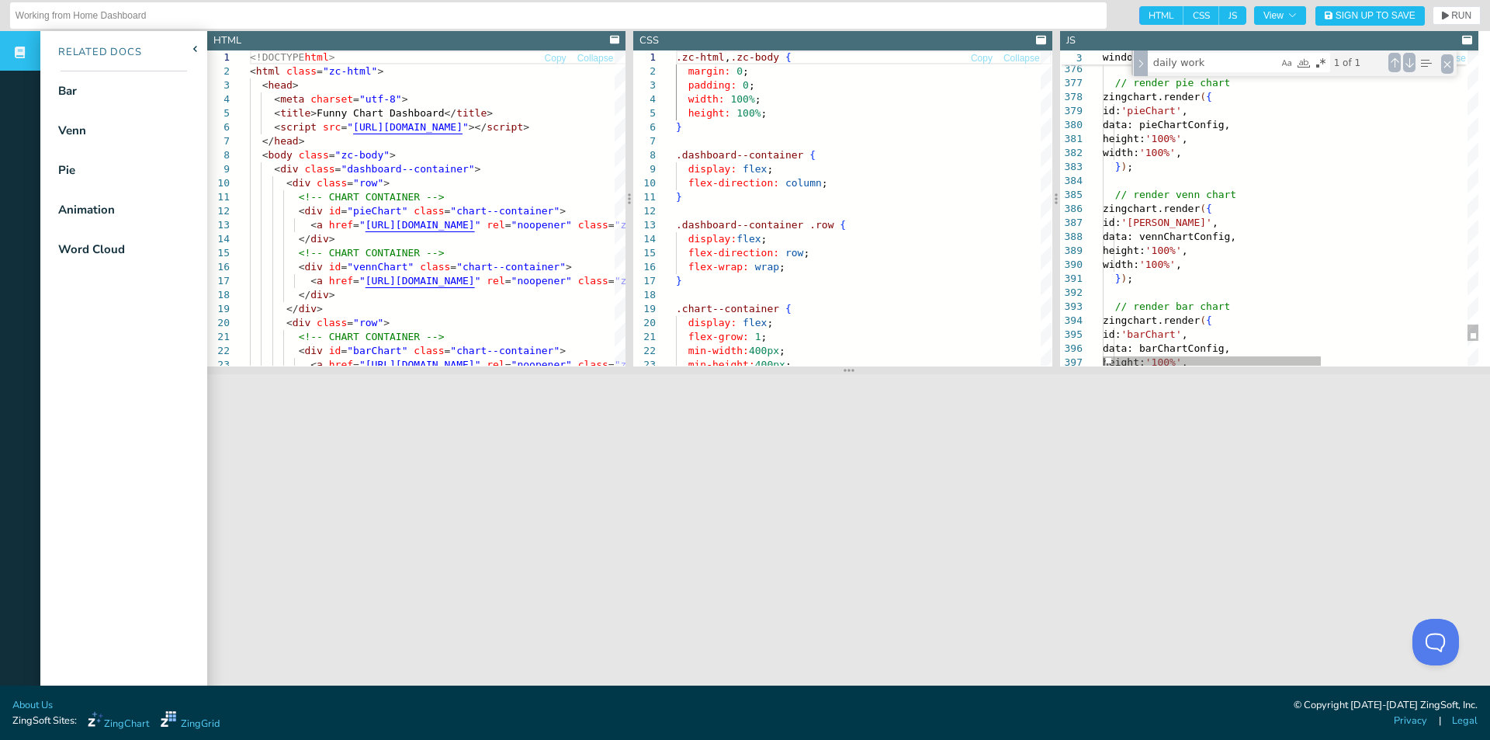
type textarea "height: '100%', width: '100%', }); // render venn chart zingchart.render({ id: …"
type textarea "d"
type textarea "}); // render bar chart zingchart.render({ id: 'barChart', data: barChartConfig…"
type textarea "dai"
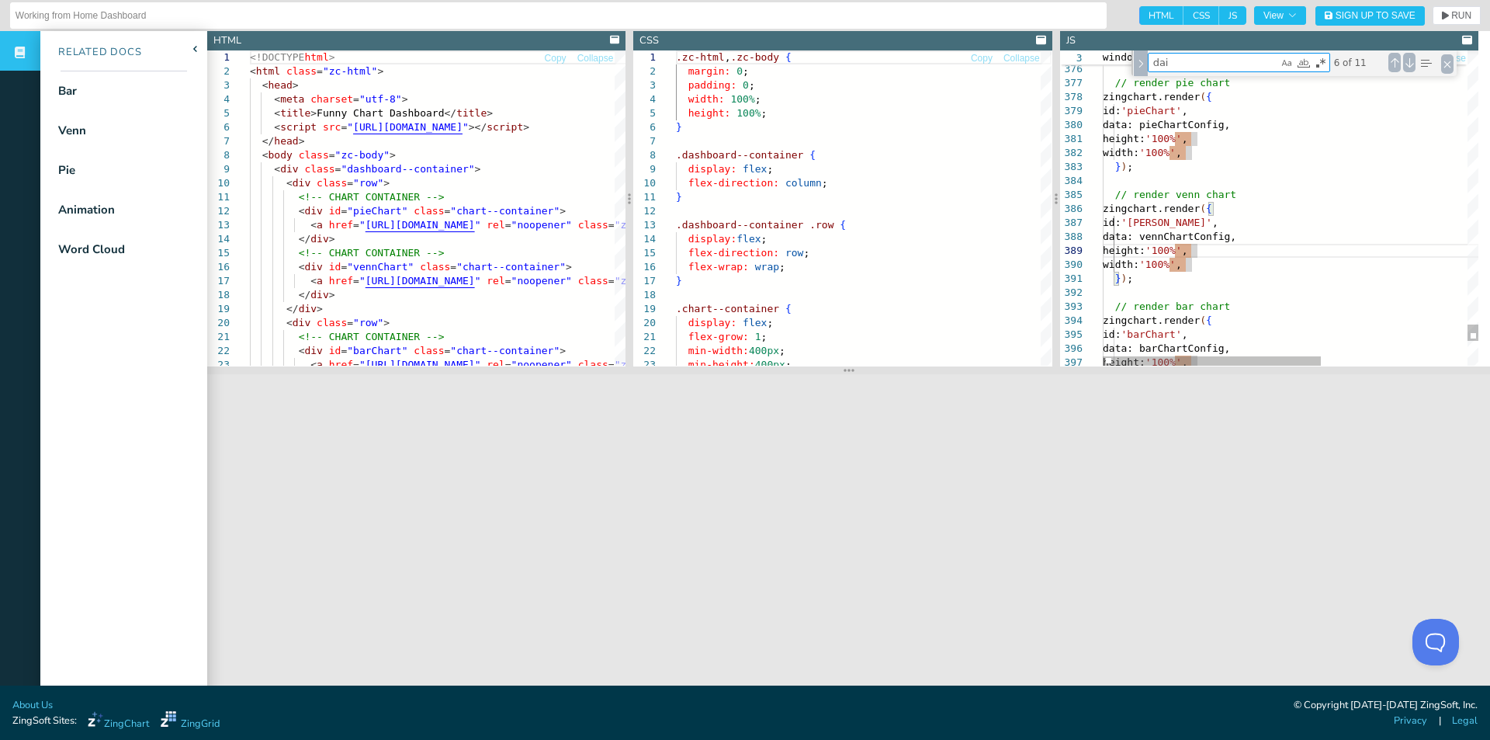
type textarea "text: 'Daily Choices', fontSize: '24px', }, plot: { tooltip: { visible: false, …"
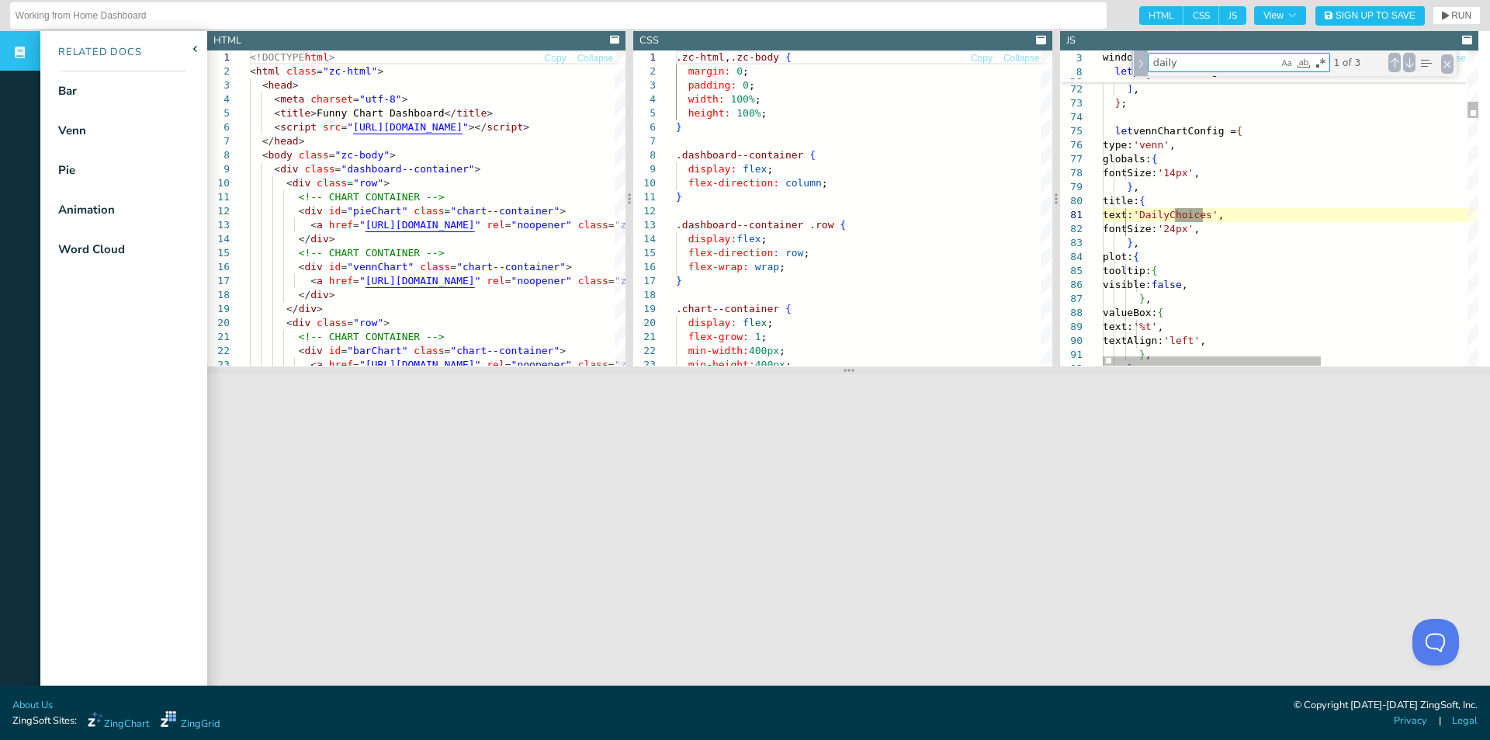
type textarea "daily w"
type textarea "let barChartConfig = { type: 'bar', globals: { fontSize: '14px', }, title: { te…"
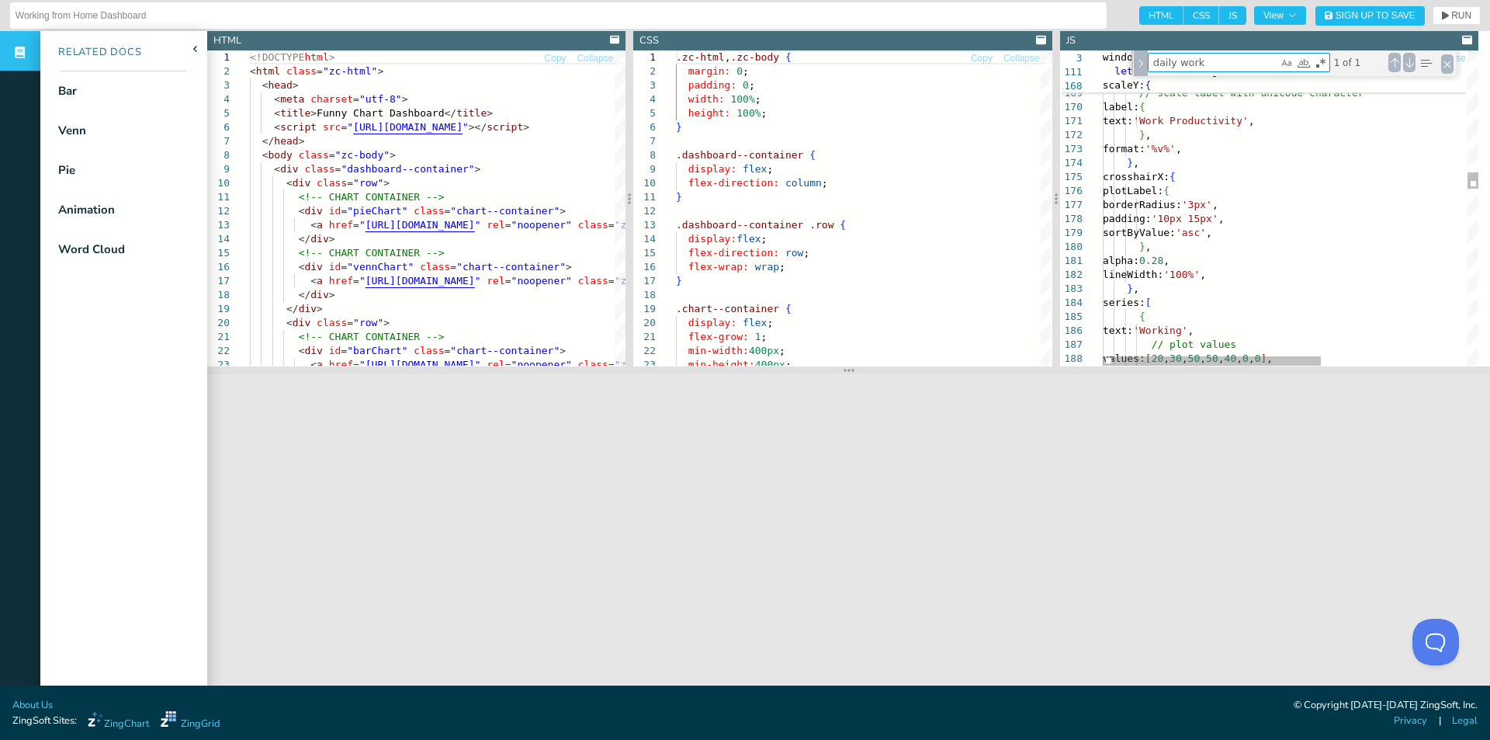
type textarea "daily work"
click at [1267, 235] on div "values: [ 20 , 30 , 50 , 50 , 40 , 0 , 0 ] , { text: 'Working' , // plot values…" at bounding box center [1416, 734] width 626 height 6042
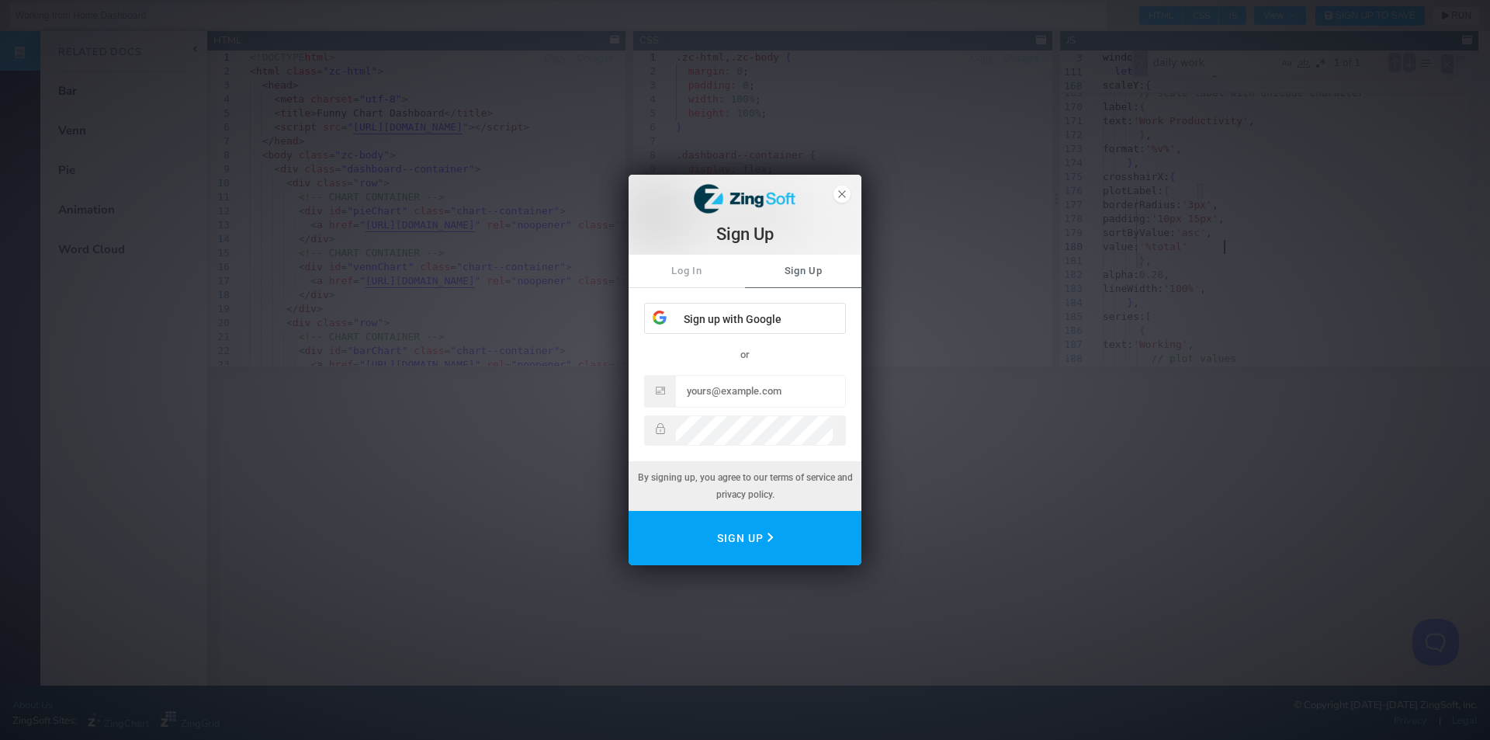
click at [1038, 296] on div "Sign Up Log In Sign Up Sign up with Google or By signing up, you agree to our t…" at bounding box center [745, 370] width 1490 height 740
click at [835, 195] on span "close" at bounding box center [842, 194] width 17 height 17
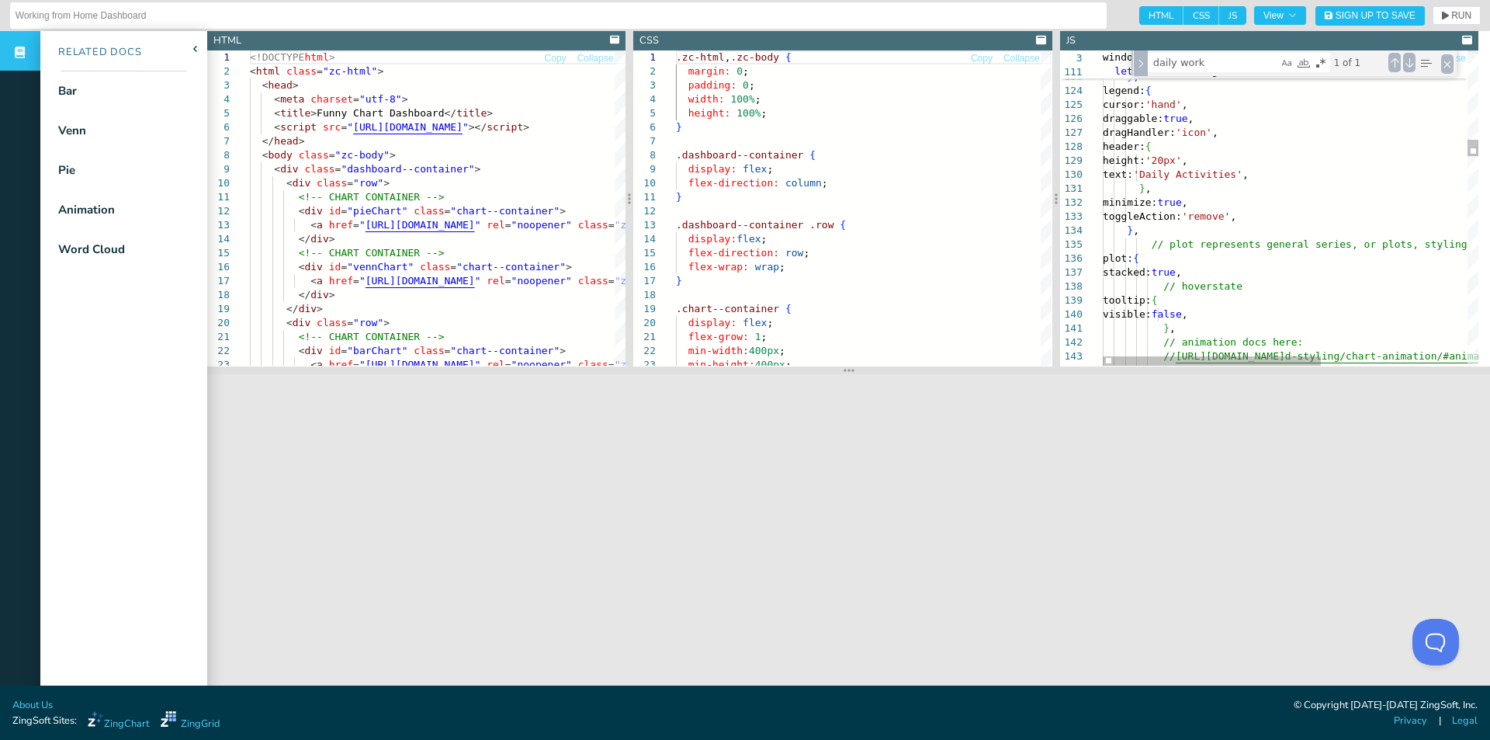
type textarea "}, minimize: true, toggleAction: 'remove', }, // plot represents general series…"
drag, startPoint x: 1158, startPoint y: 270, endPoint x: 1237, endPoint y: 274, distance: 79.3
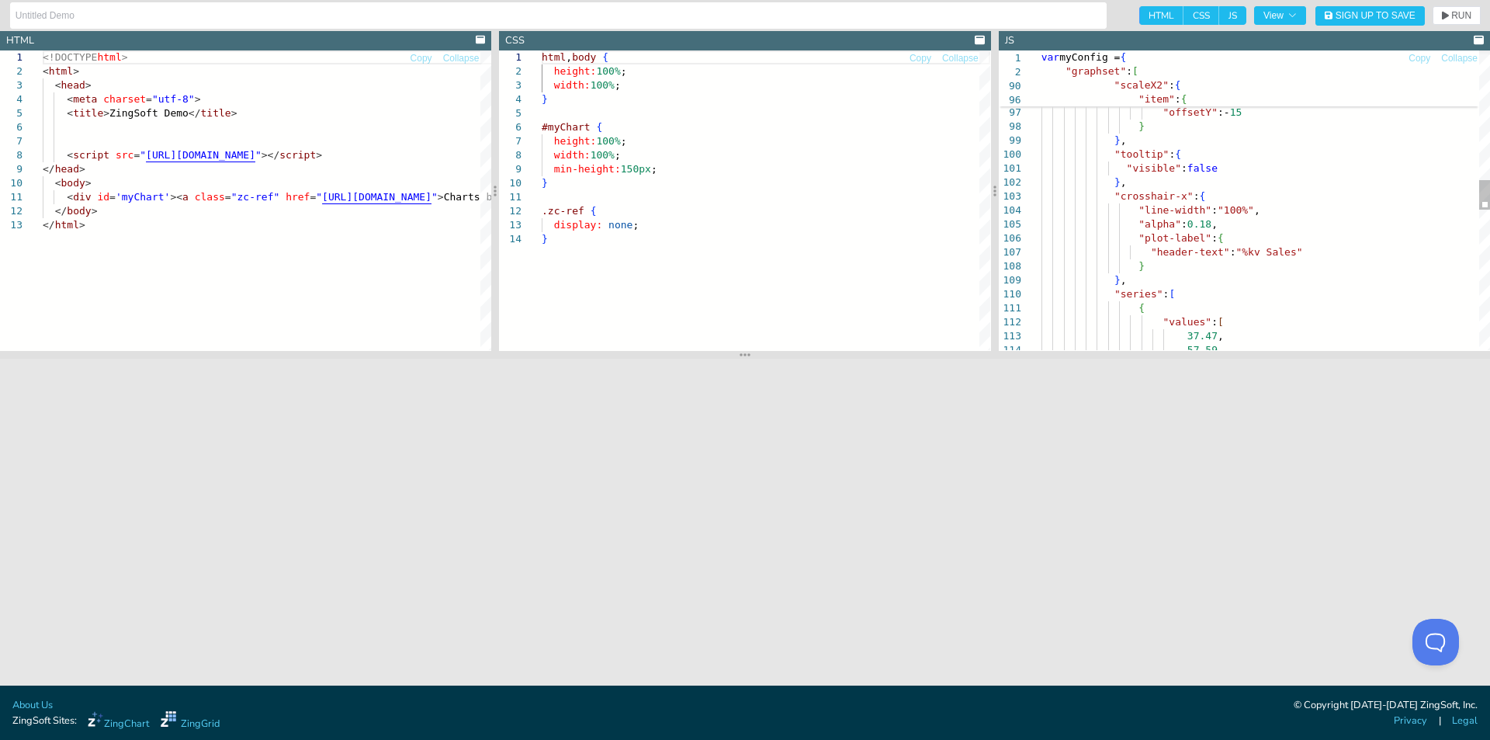
type textarea ""visible": false }, "crosshair-x":{ "line-width":"100%", "alpha":0.18, "plot-la…"
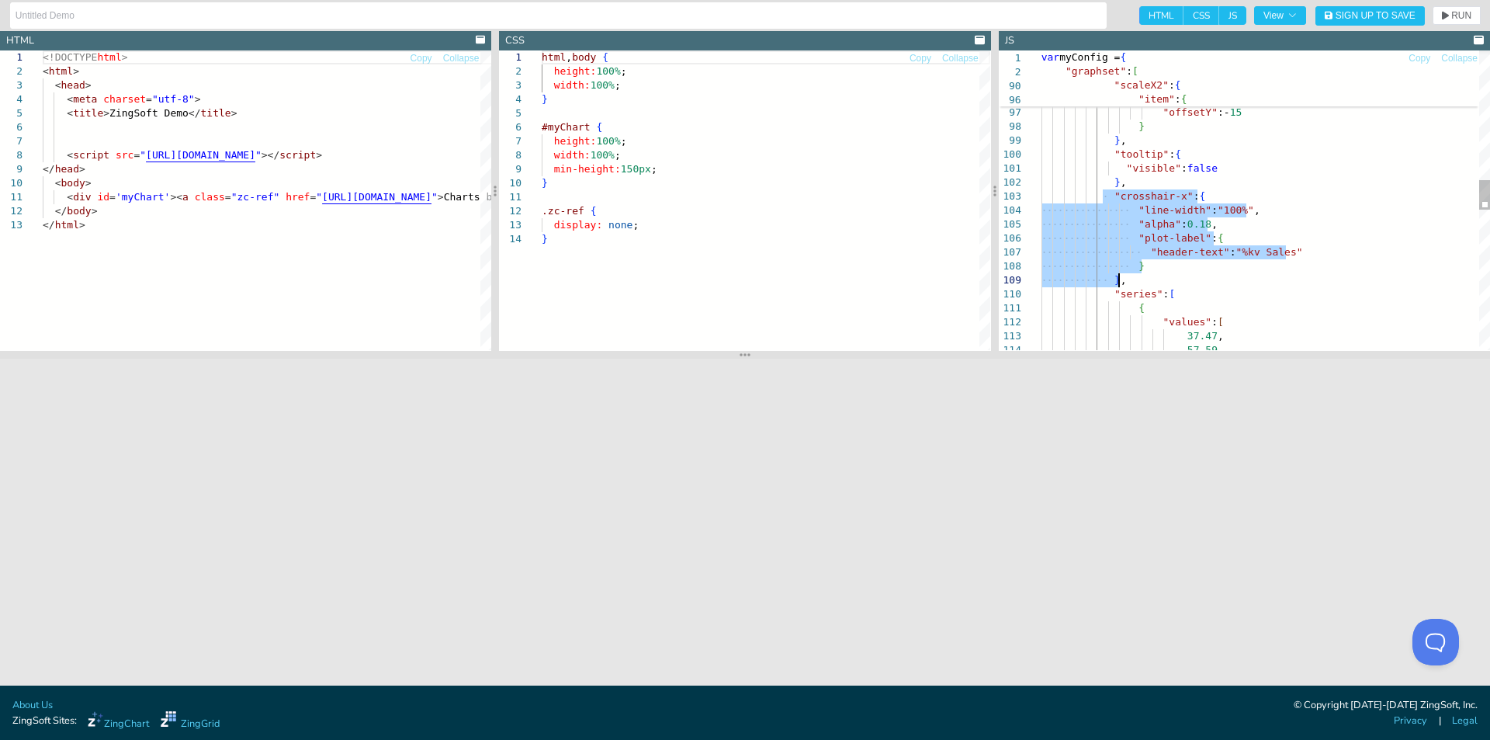
drag, startPoint x: 1104, startPoint y: 195, endPoint x: 1143, endPoint y: 276, distance: 90.3
click at [1143, 276] on div ""tick" : { "size" : 20 , } , "item" : { "offsetY" :- 15 } } , "tooltip" : { "vi…" at bounding box center [1266, 255] width 449 height 2982
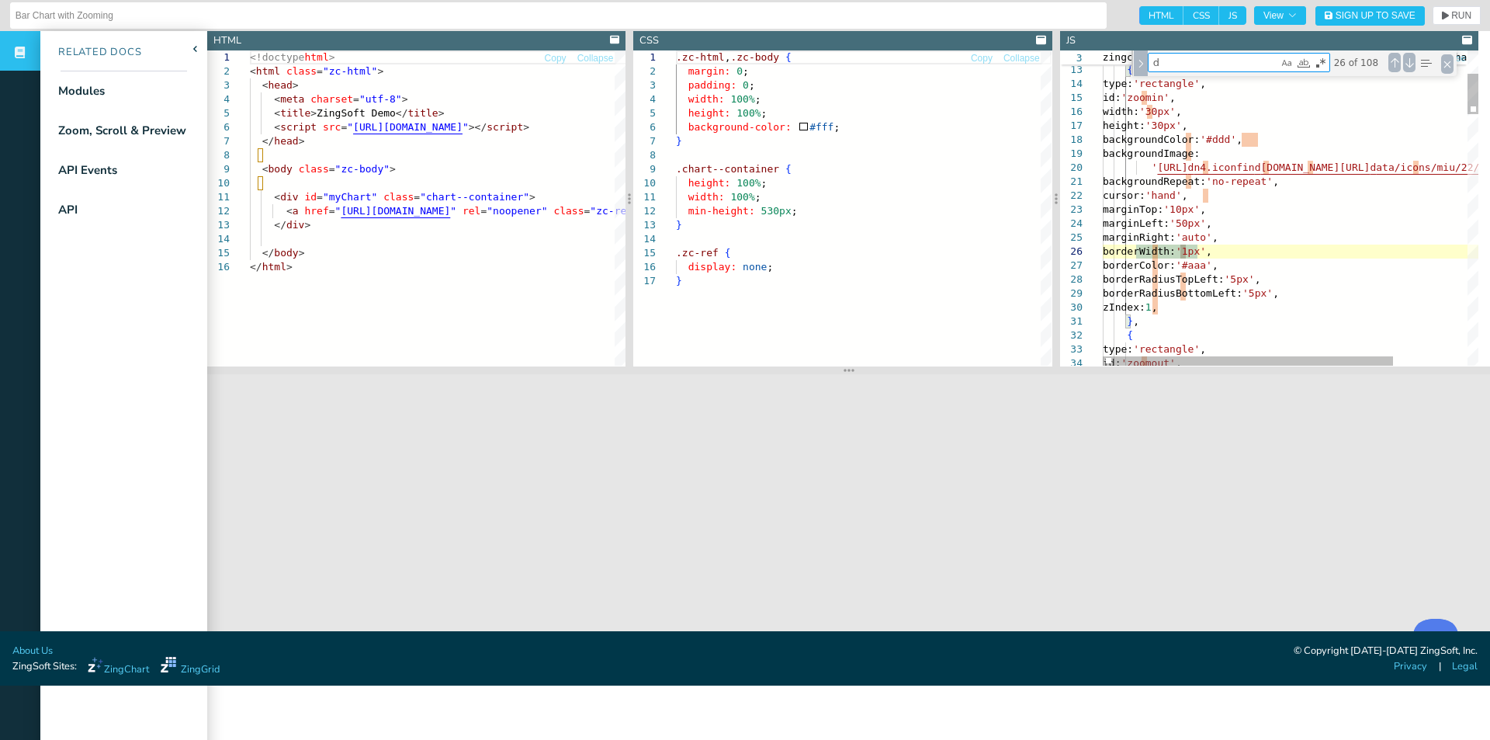
type textarea "}, { type: 'rectangle', id: 'zoomout', width: '30px', height: '30px', backgroun…"
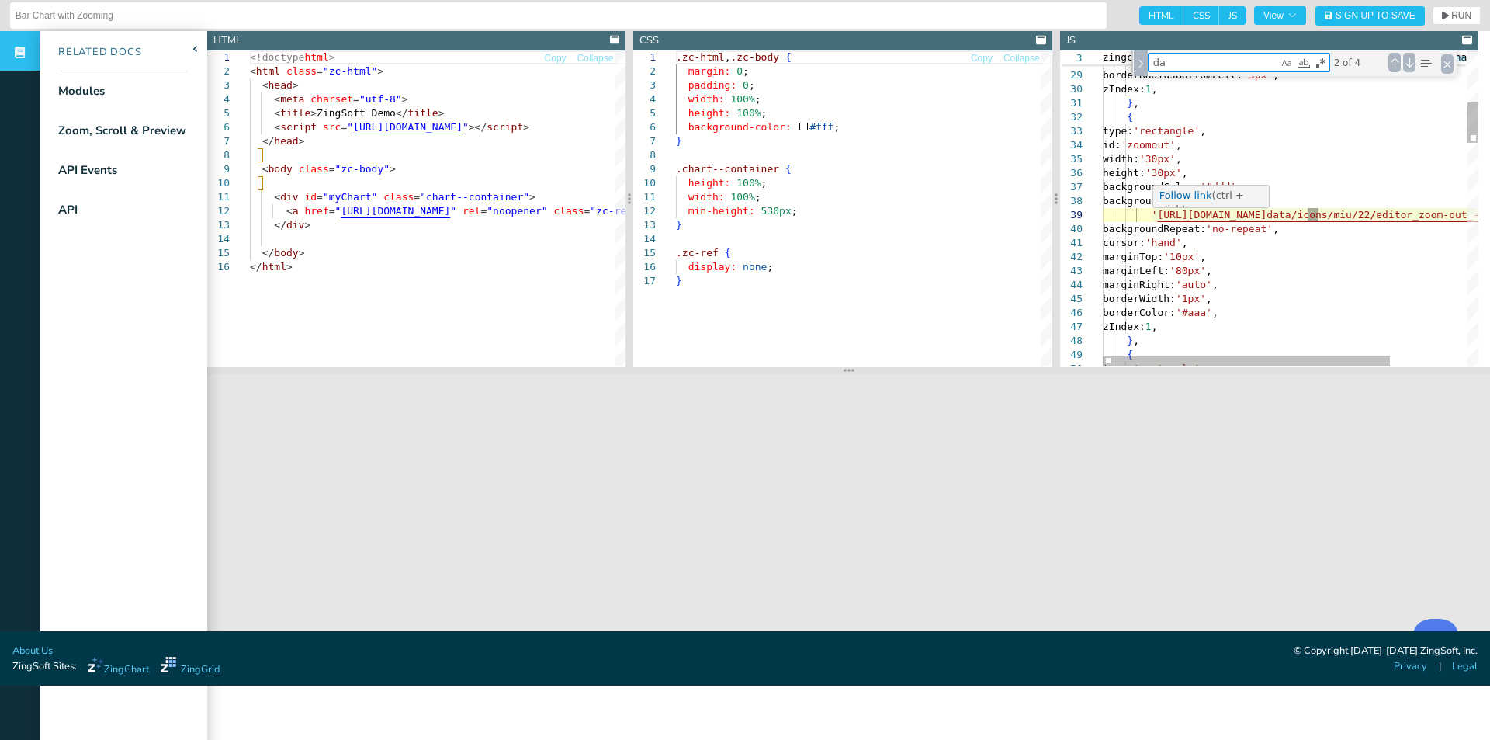
click at [1223, 61] on textarea "da" at bounding box center [1214, 63] width 130 height 18
type textarea "dail"
click at [1448, 60] on div "Close (Escape)" at bounding box center [1448, 63] width 12 height 19
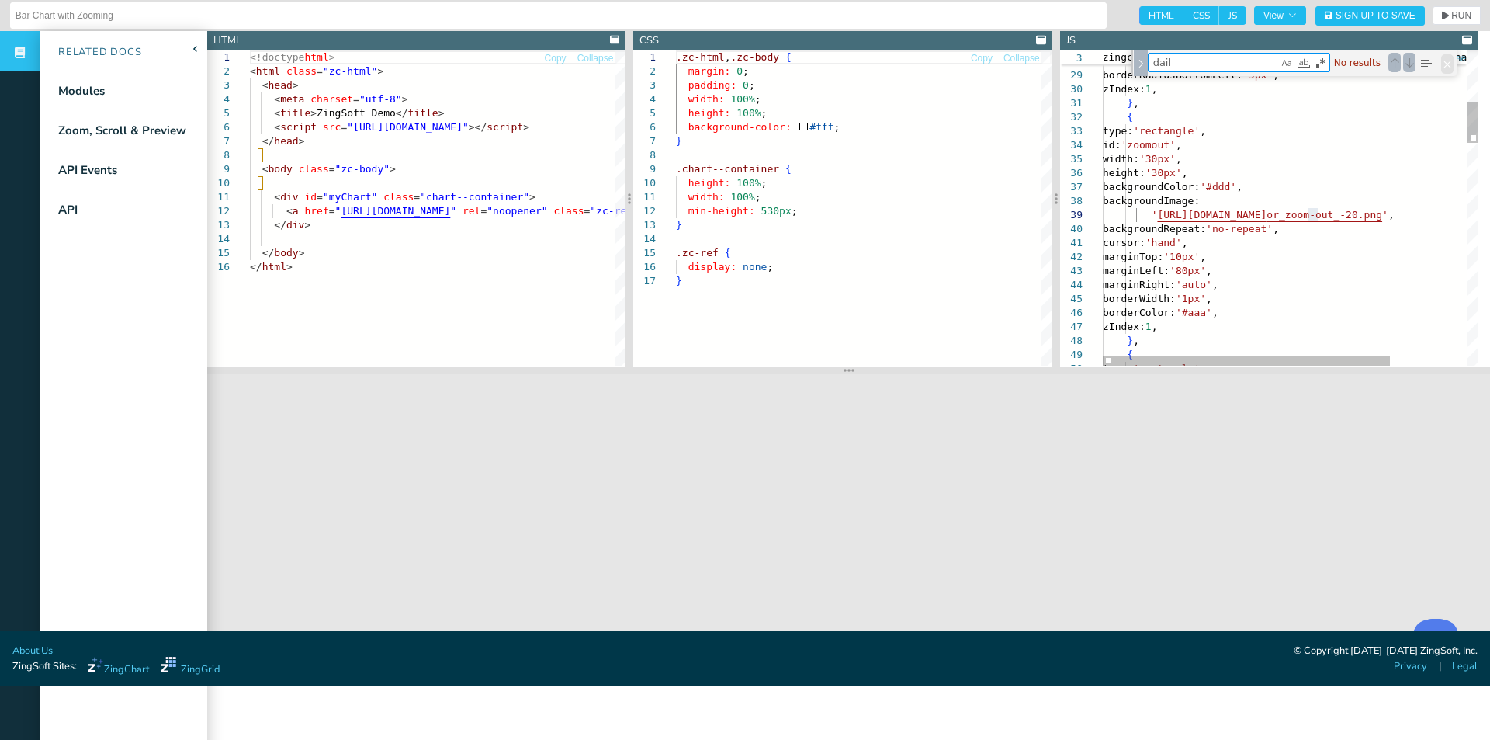
scroll to position [0, 122]
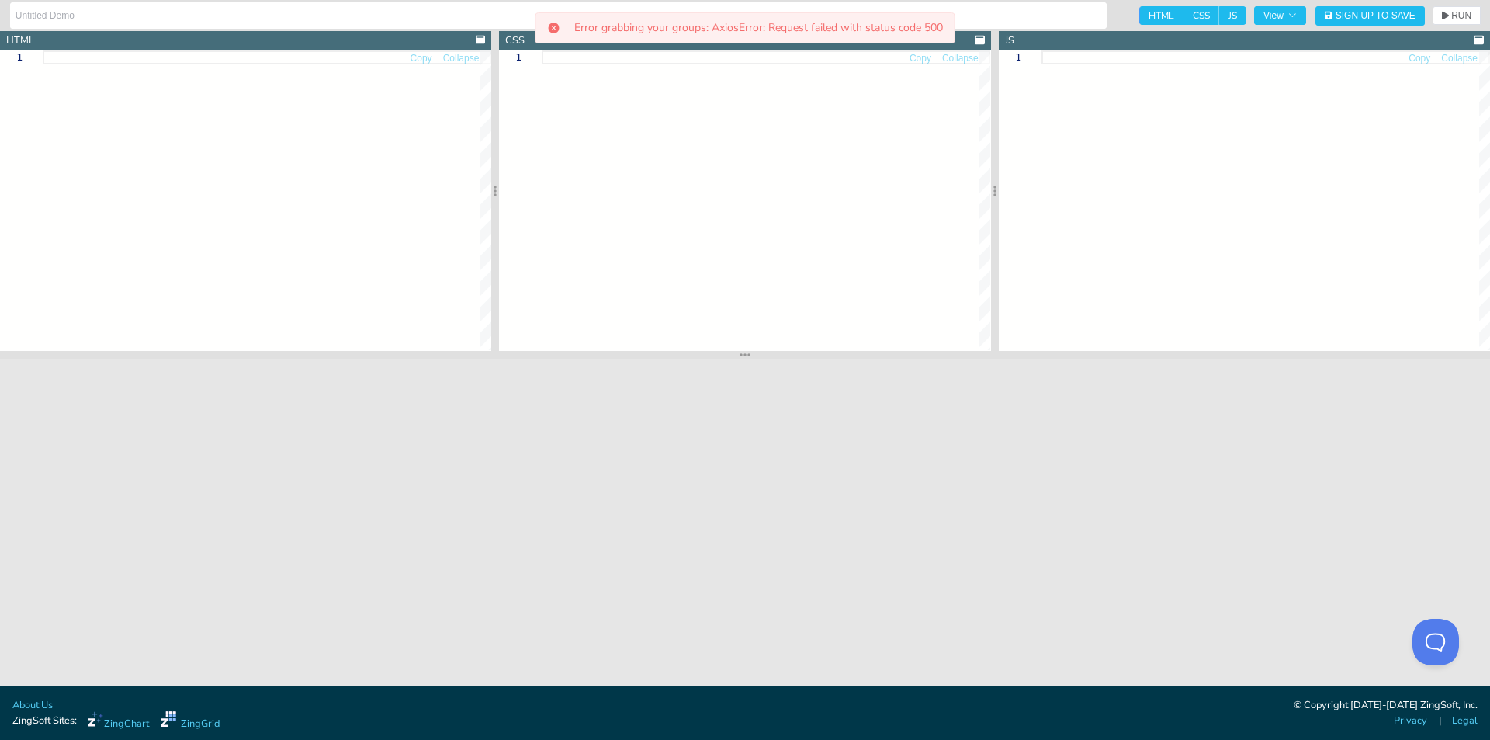
type textarea "<!DOCTYPE html> <html class="zc-html"> <head> <meta charset="utf-8"> <title>Fun…"
type textarea ".zc-html, .zc-body { margin: 0; padding: 0; width: 100%; height: 100%; } .dashb…"
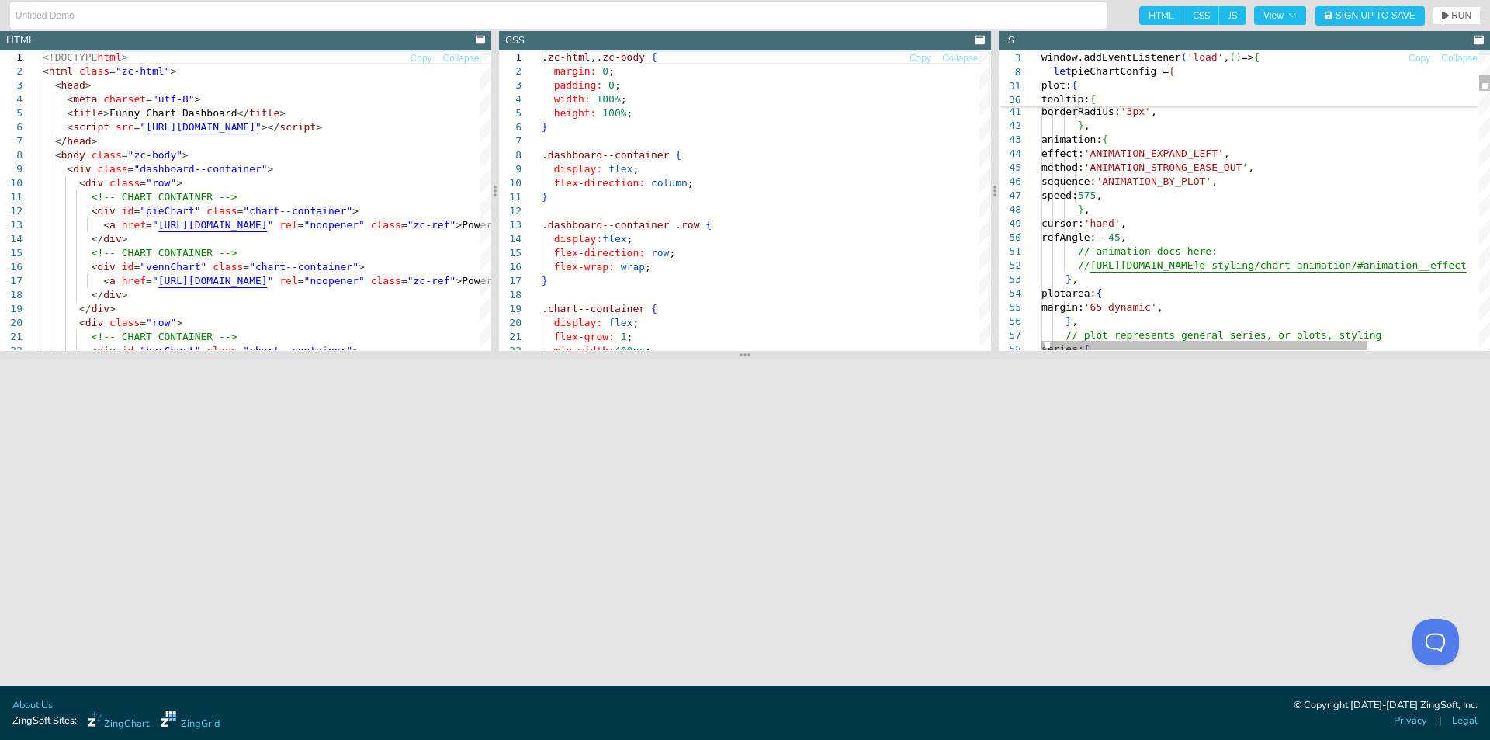
type textarea "borderRadius: '3px', }, animation: { effect: 'ANIMATION_EXPAND_LEFT', method: '…"
type textarea "d"
type textarea "text: 'Daily Choices', fontSize: '24px', }, plot: { tooltip: { visible: false, …"
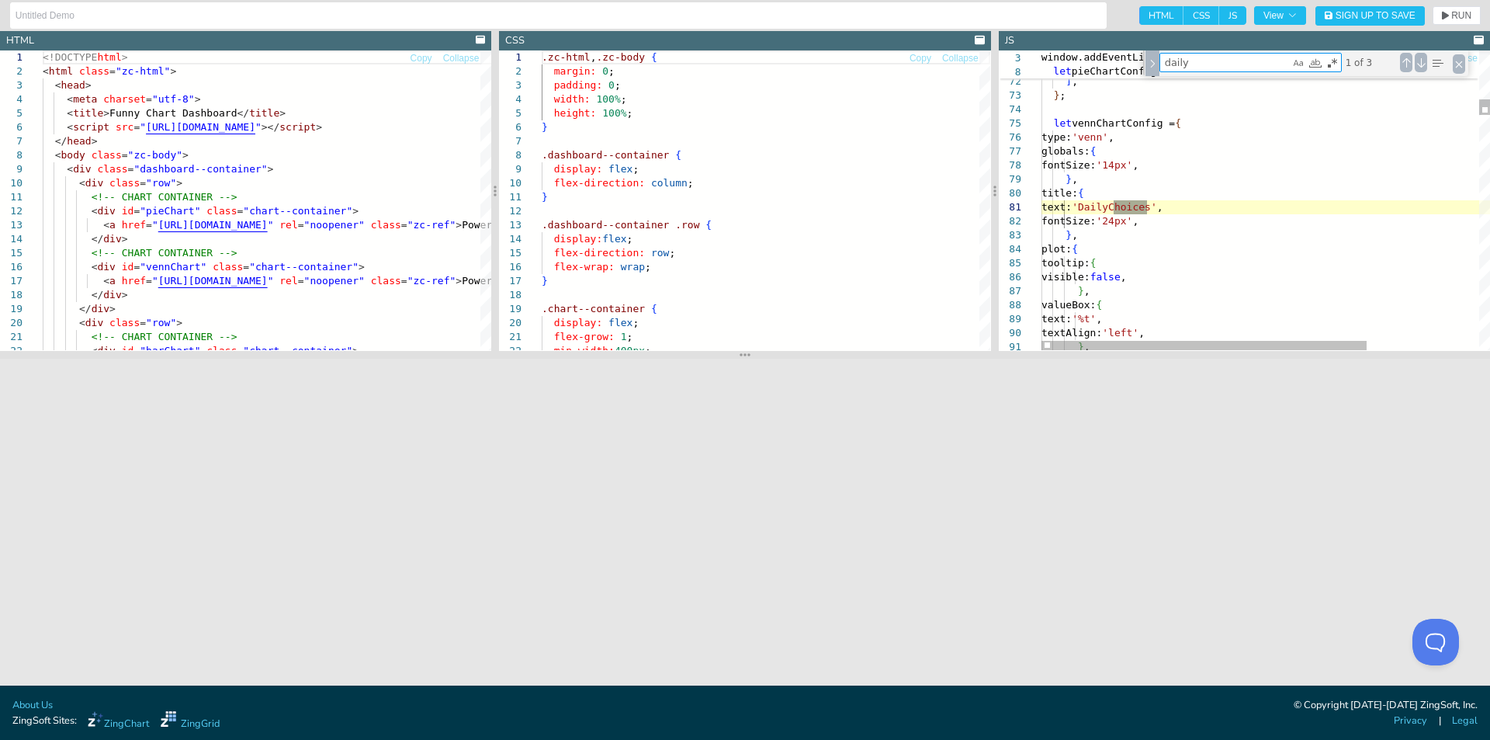
type textarea "daily w"
type textarea "let barChartConfig = { type: 'bar', globals: { fontSize: '14px', }, title: { te…"
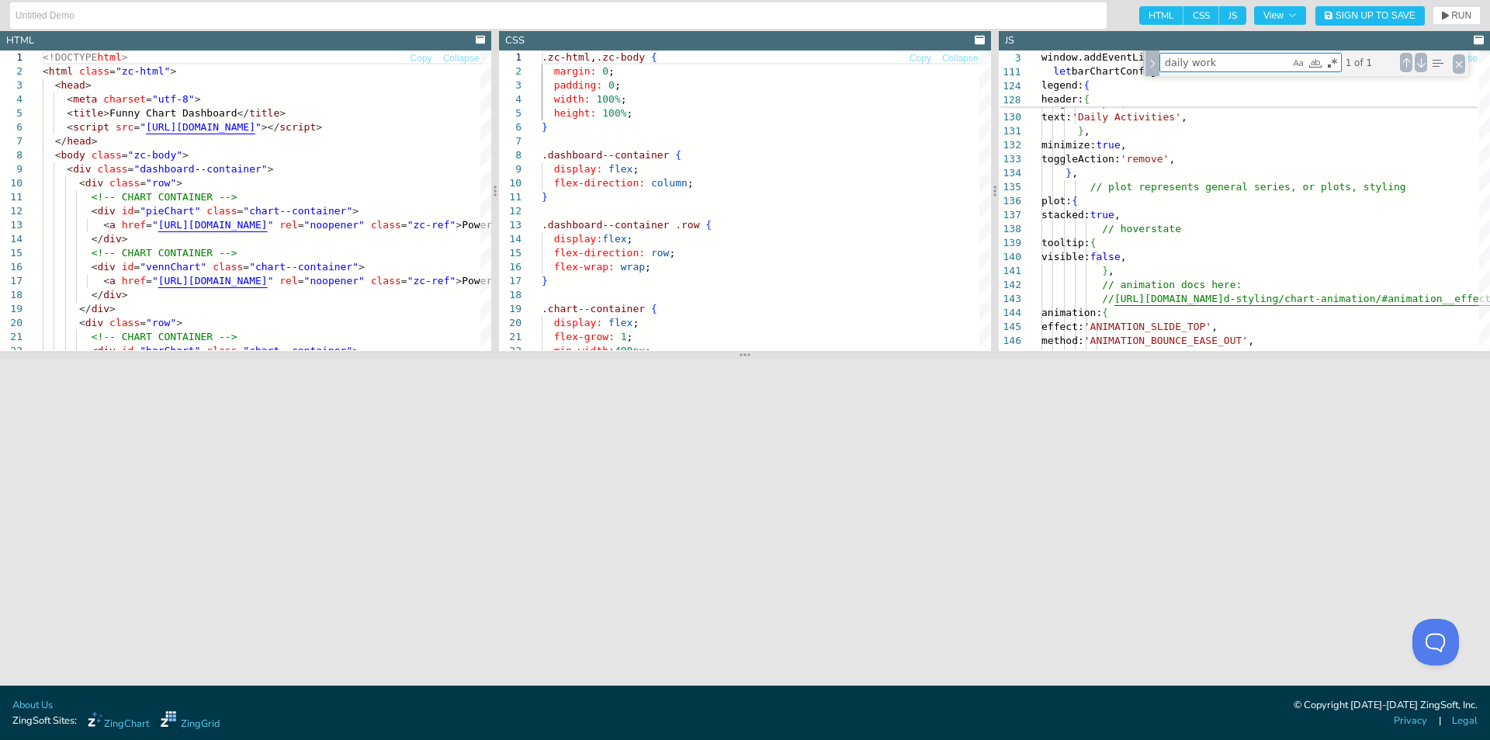
type textarea "daily work"
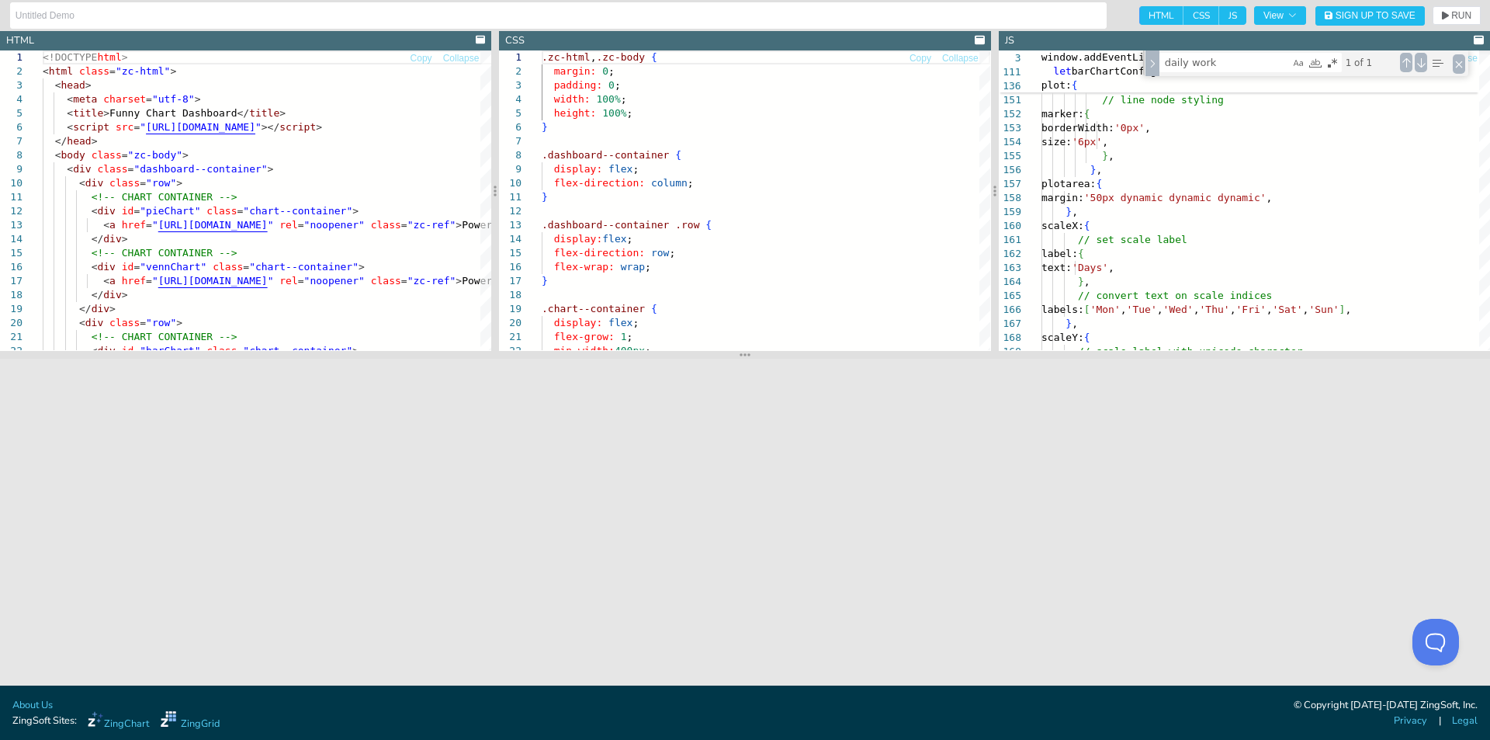
click at [211, 36] on header "HTML" at bounding box center [245, 40] width 491 height 19
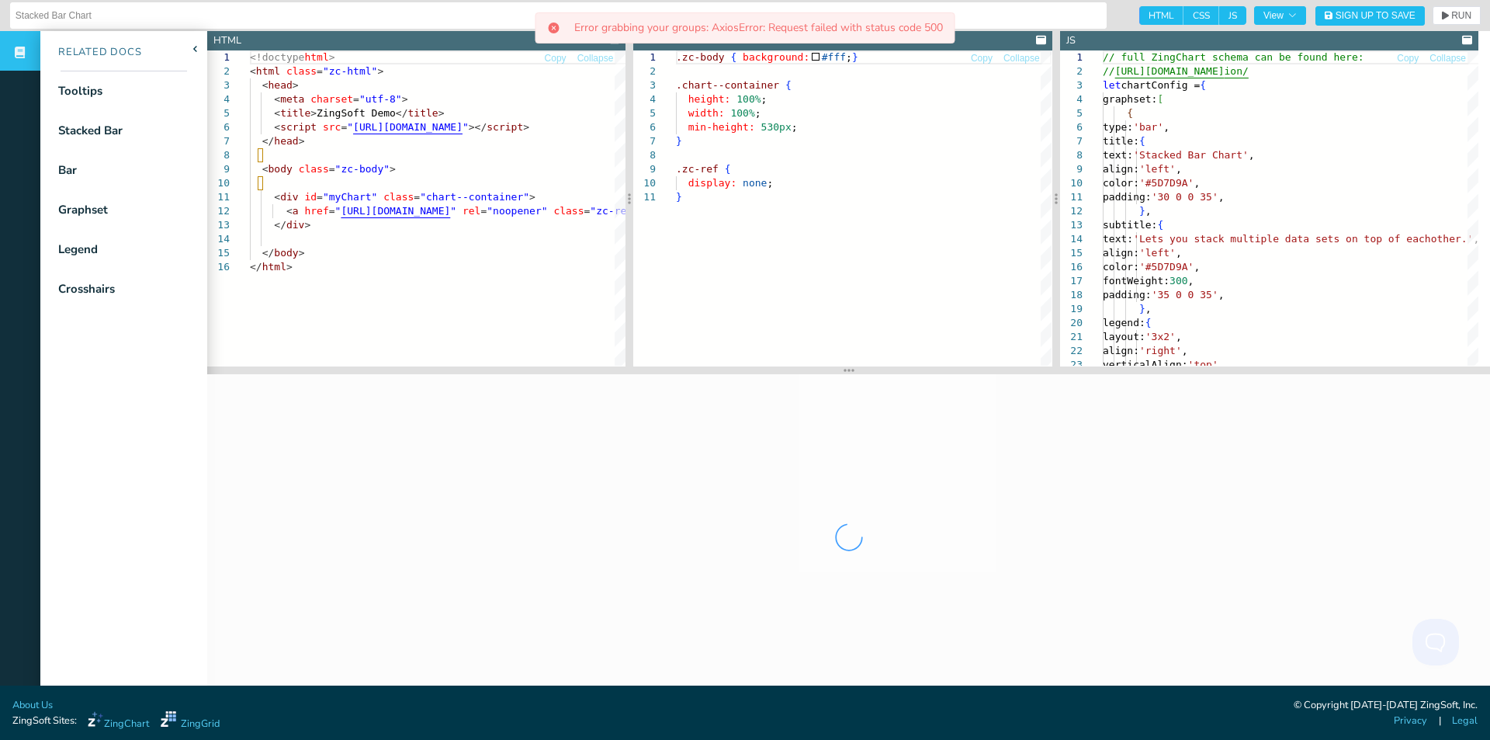
scroll to position [16, 0]
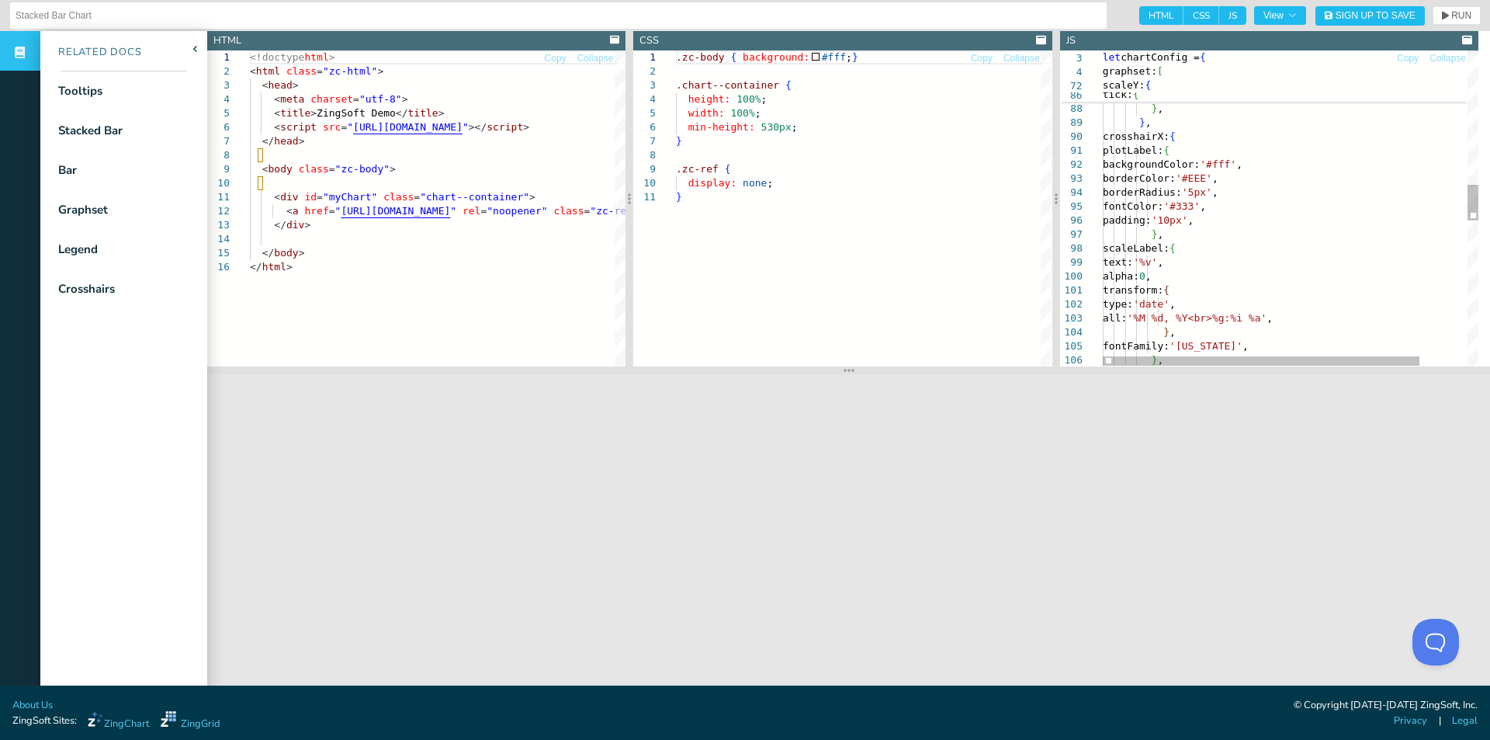
type textarea "transform: { type: 'date', all: '%M %d, %Y<br>%g:%i %a', }, fontFamily: '[US_ST…"
click at [1410, 287] on div "} , lineColor: '#D8D8D8' , tick: { lineColor: '#D8D8D8' , } , } , crosshairX: {…" at bounding box center [1319, 252] width 432 height 2732
